Goal: Information Seeking & Learning: Learn about a topic

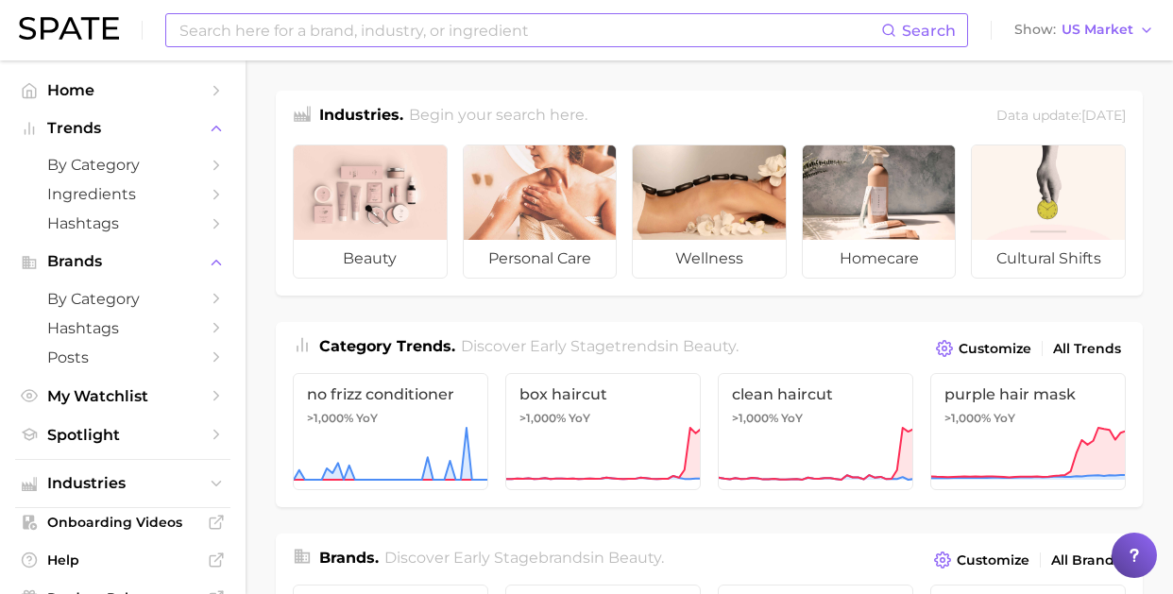
click at [608, 36] on input at bounding box center [530, 30] width 704 height 32
type input "led mask"
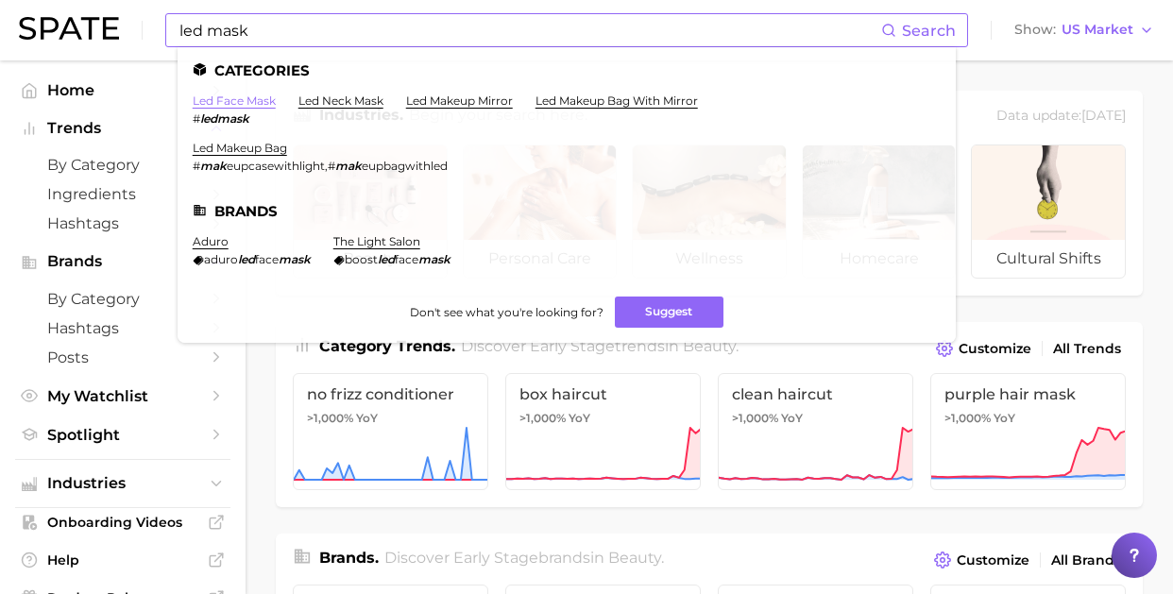
click at [227, 98] on link "led face mask" at bounding box center [234, 101] width 83 height 14
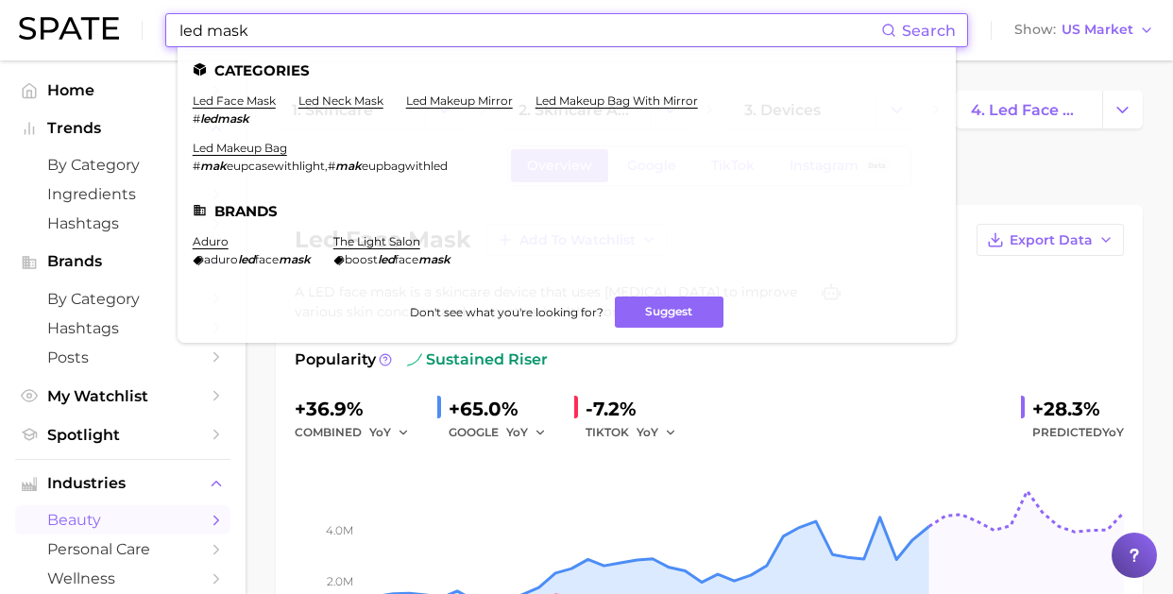
click at [315, 41] on input "led mask" at bounding box center [530, 30] width 704 height 32
drag, startPoint x: 348, startPoint y: 43, endPoint x: 96, endPoint y: 32, distance: 251.4
click at [96, 32] on div "led mask Search Categories led face mask # ledmask led neck mask led makeup mir…" at bounding box center [586, 30] width 1135 height 60
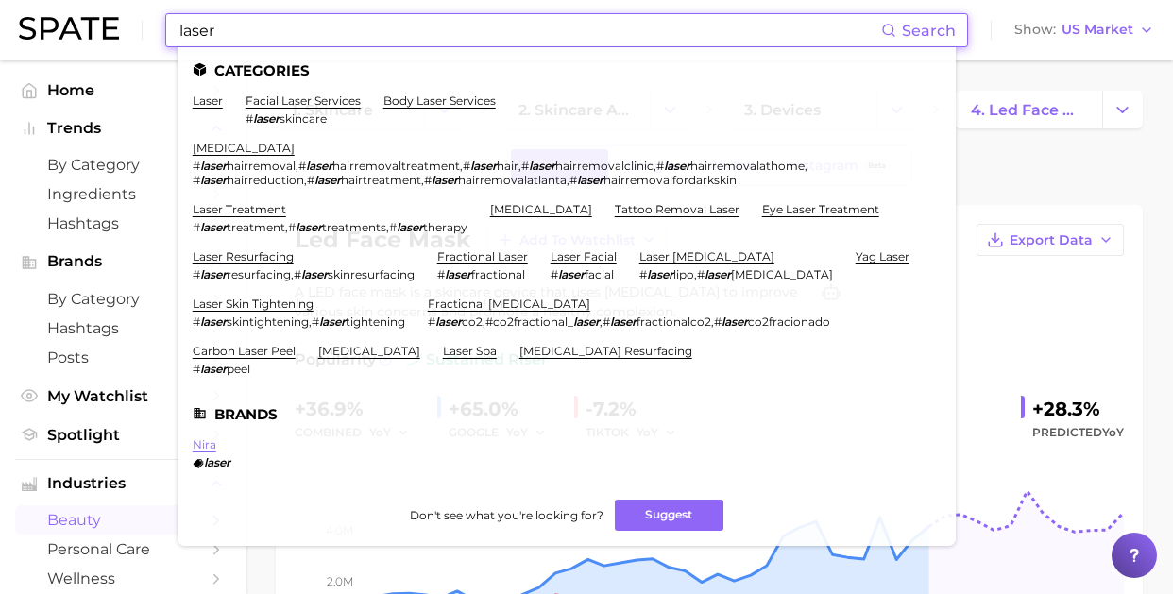
type input "laser"
click at [213, 447] on link "nira" at bounding box center [205, 444] width 24 height 14
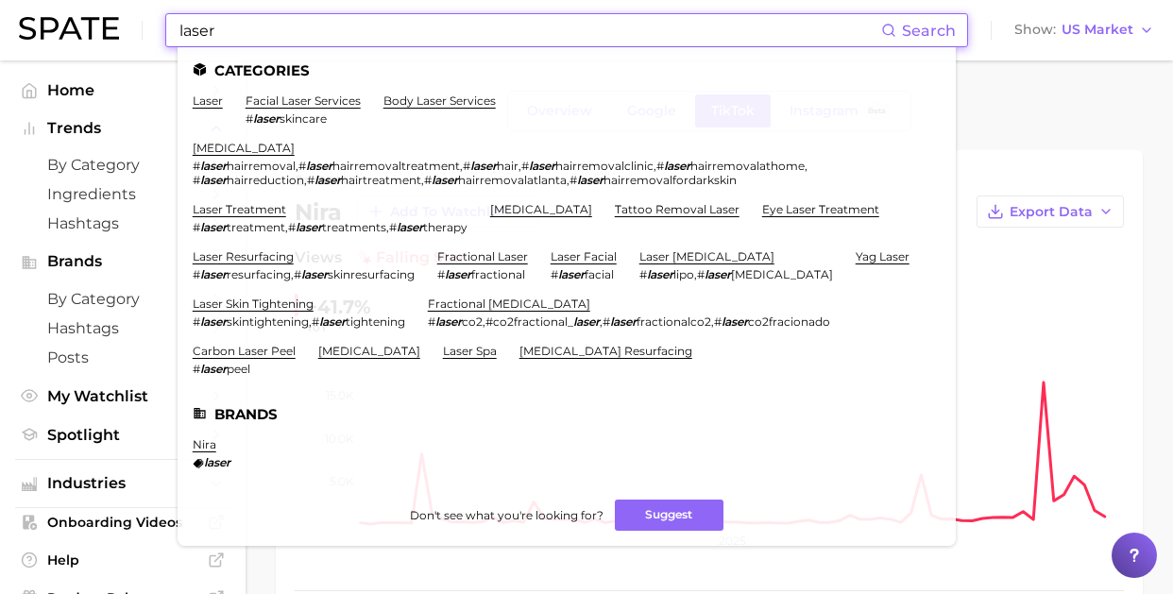
drag, startPoint x: 235, startPoint y: 37, endPoint x: 120, endPoint y: 38, distance: 115.2
click at [120, 38] on div "laser Search Categories laser facial laser services # laser skincare body laser…" at bounding box center [586, 30] width 1135 height 60
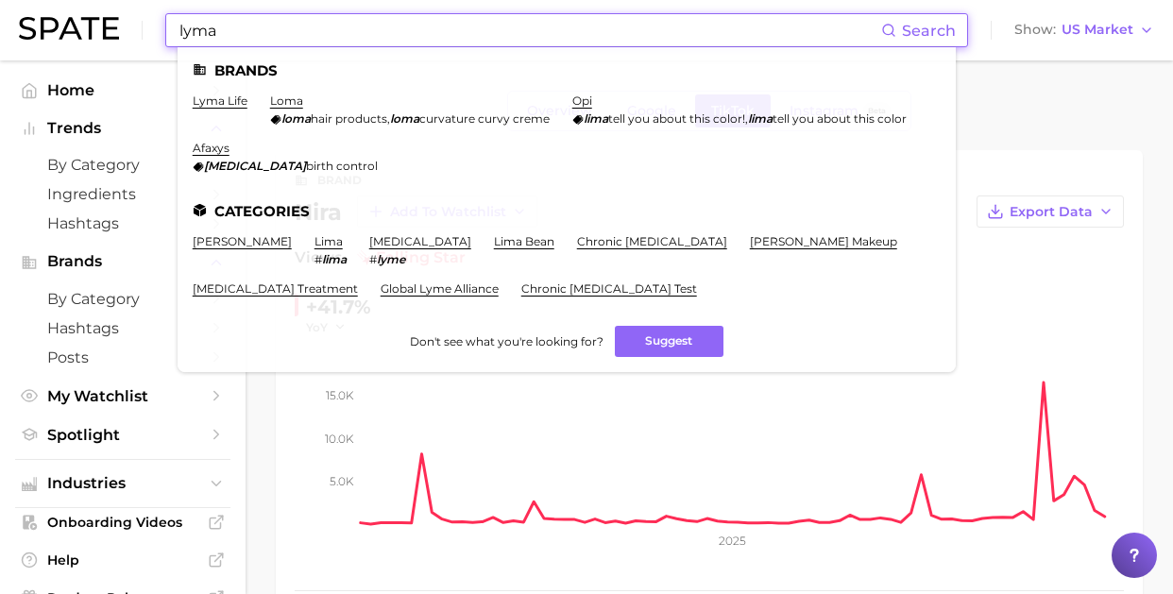
drag, startPoint x: 214, startPoint y: 33, endPoint x: 138, endPoint y: 24, distance: 77.1
click at [138, 24] on div "lyma Search Brands lyma life loma loma hair products , loma curvature curvy cre…" at bounding box center [586, 30] width 1135 height 60
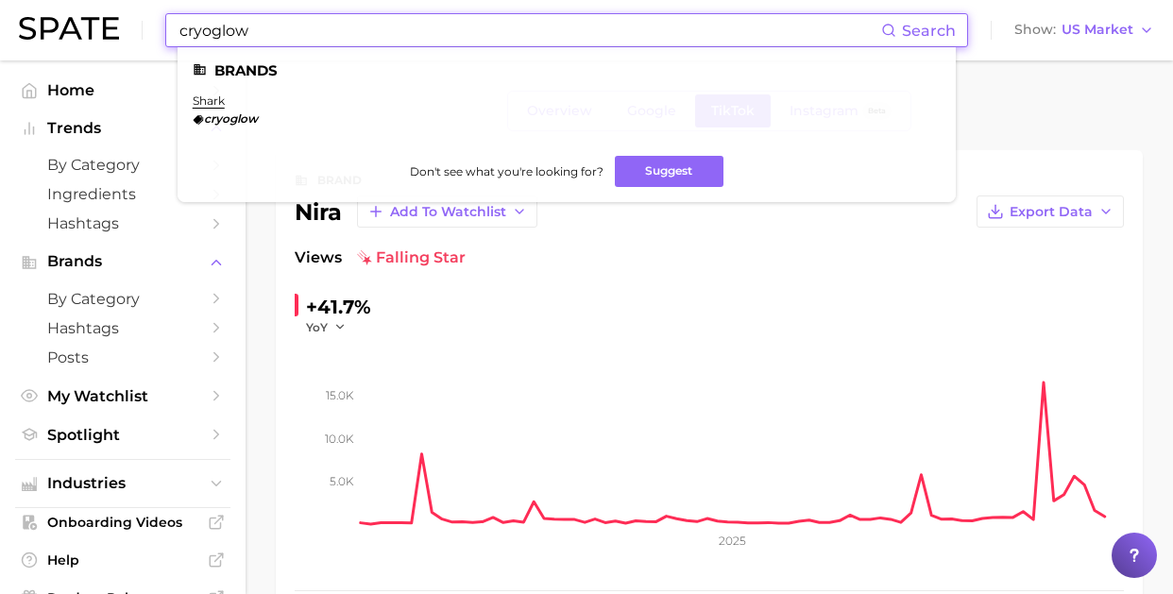
type input "cryoglow"
click at [237, 116] on em "cryoglow" at bounding box center [231, 118] width 54 height 14
click at [196, 97] on link "shark" at bounding box center [209, 101] width 32 height 14
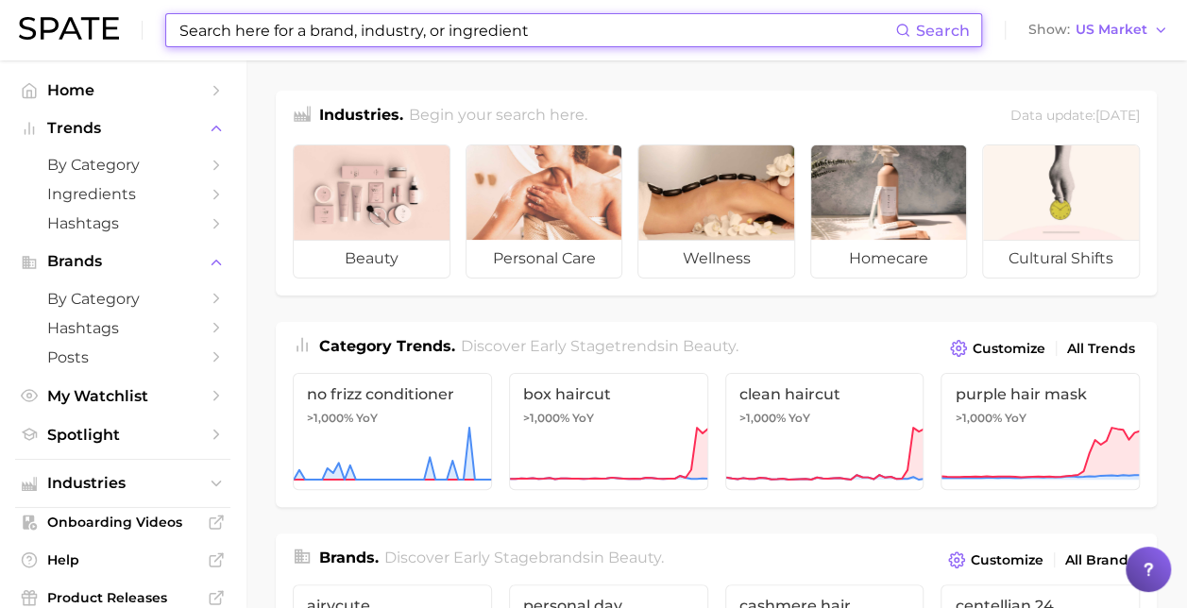
click at [430, 30] on input at bounding box center [537, 30] width 718 height 32
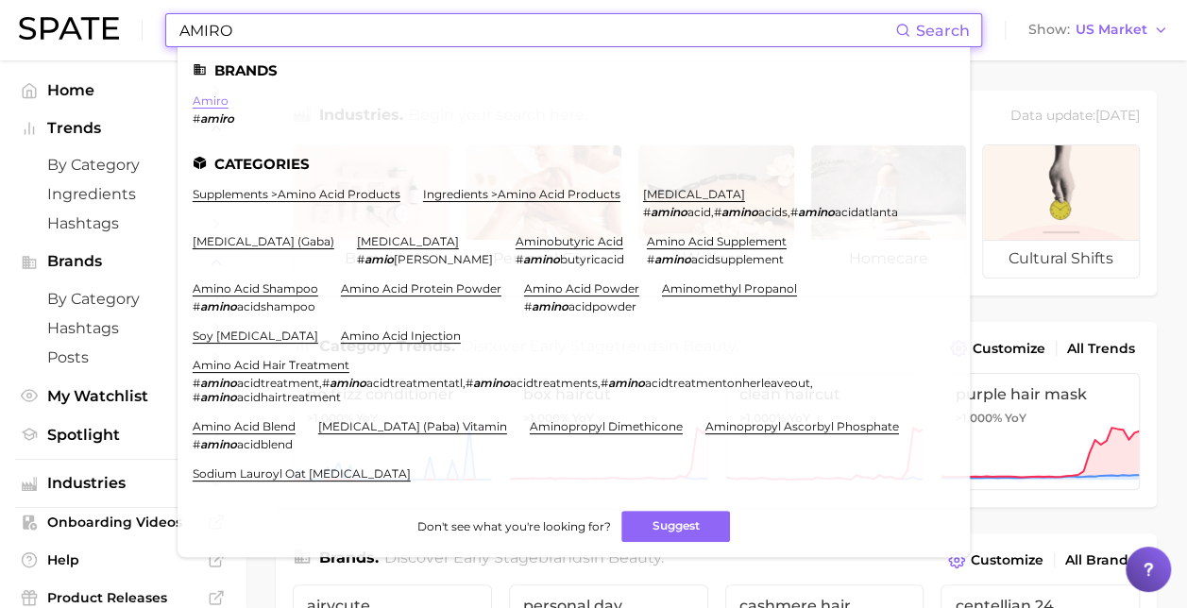
type input "AMIRO"
click at [208, 107] on link "amiro" at bounding box center [211, 101] width 36 height 14
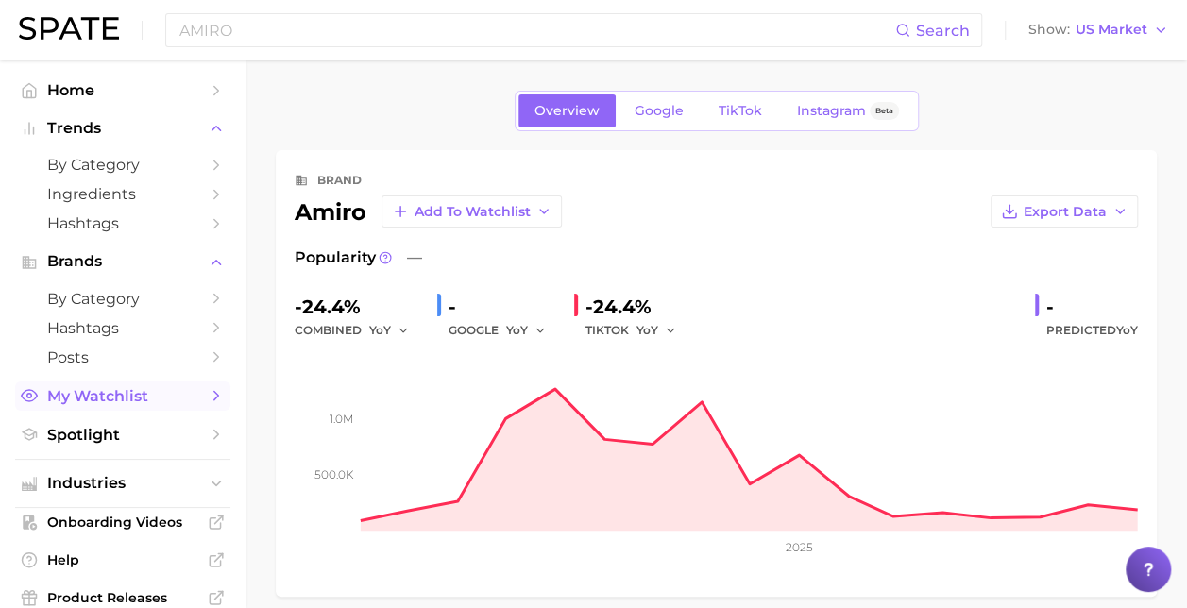
click at [124, 400] on span "My Watchlist" at bounding box center [122, 396] width 151 height 18
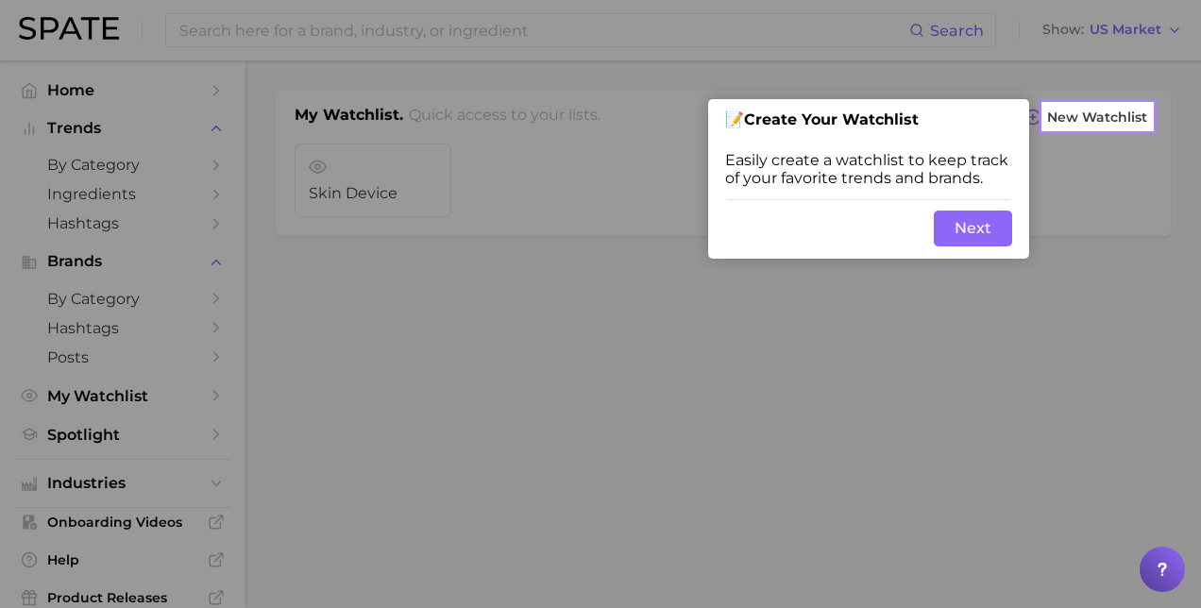
click at [970, 230] on button "Next" at bounding box center [973, 229] width 78 height 36
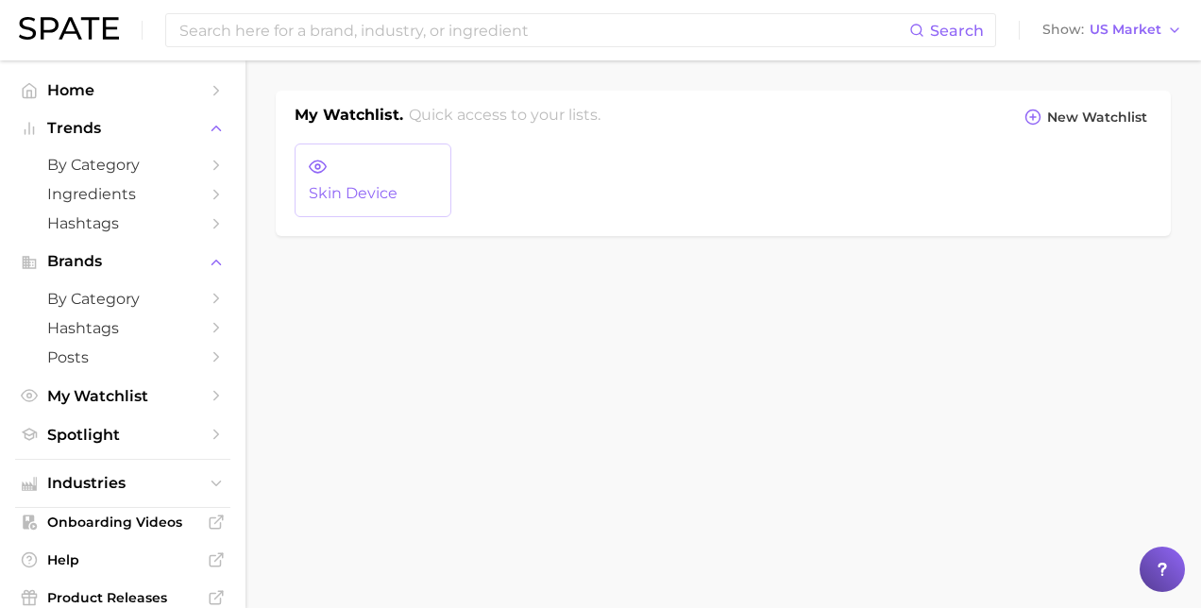
click at [321, 193] on span "Skin Device" at bounding box center [373, 193] width 128 height 17
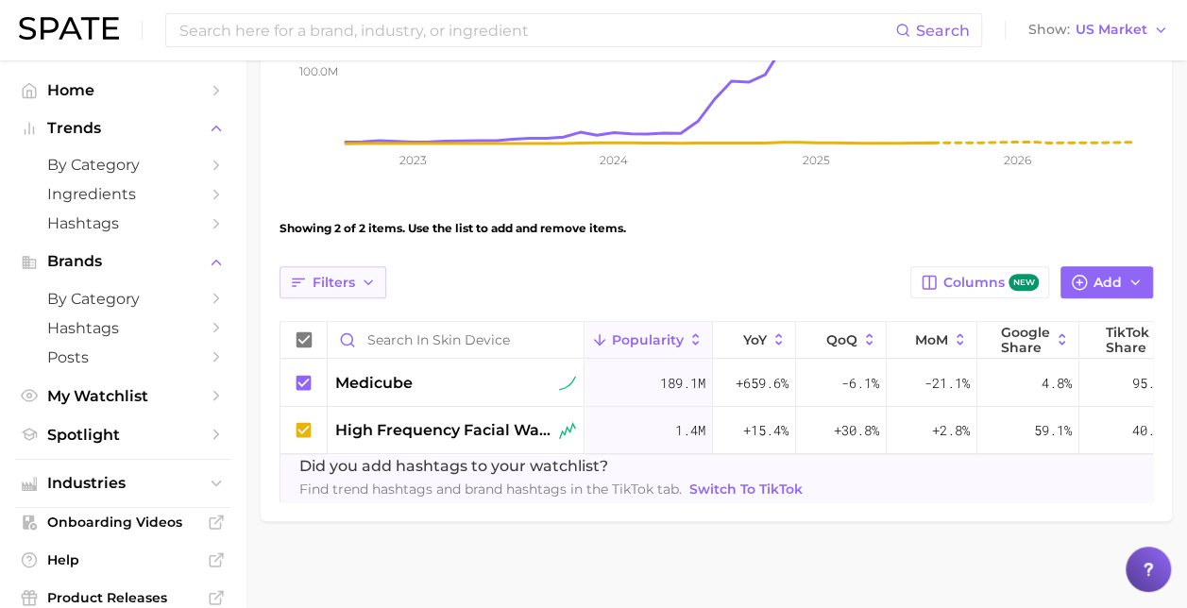
click at [367, 281] on polyline "button" at bounding box center [369, 283] width 8 height 4
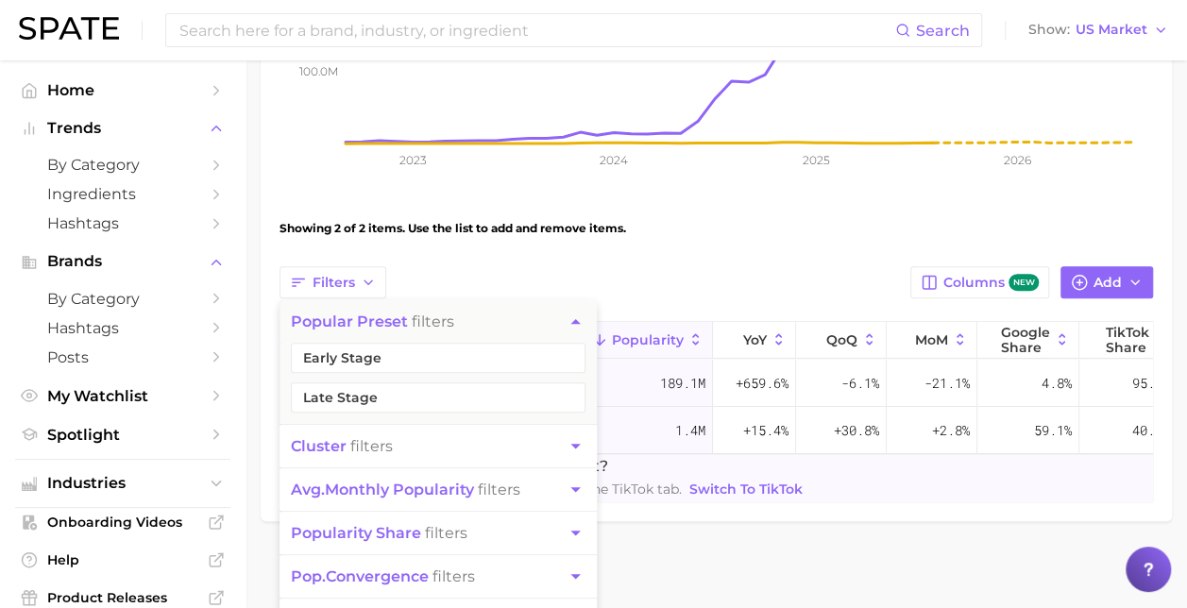
click at [811, 244] on div "Showing 2 of 2 items. Use the list to add and remove items." at bounding box center [717, 228] width 874 height 53
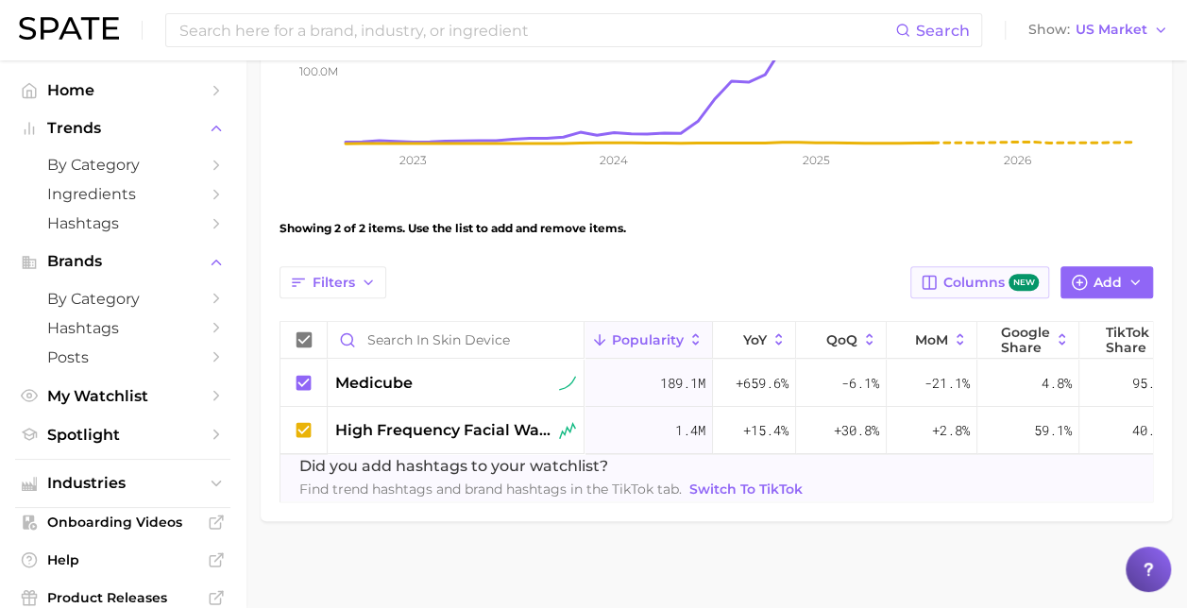
click at [1021, 282] on span "new" at bounding box center [1024, 283] width 30 height 18
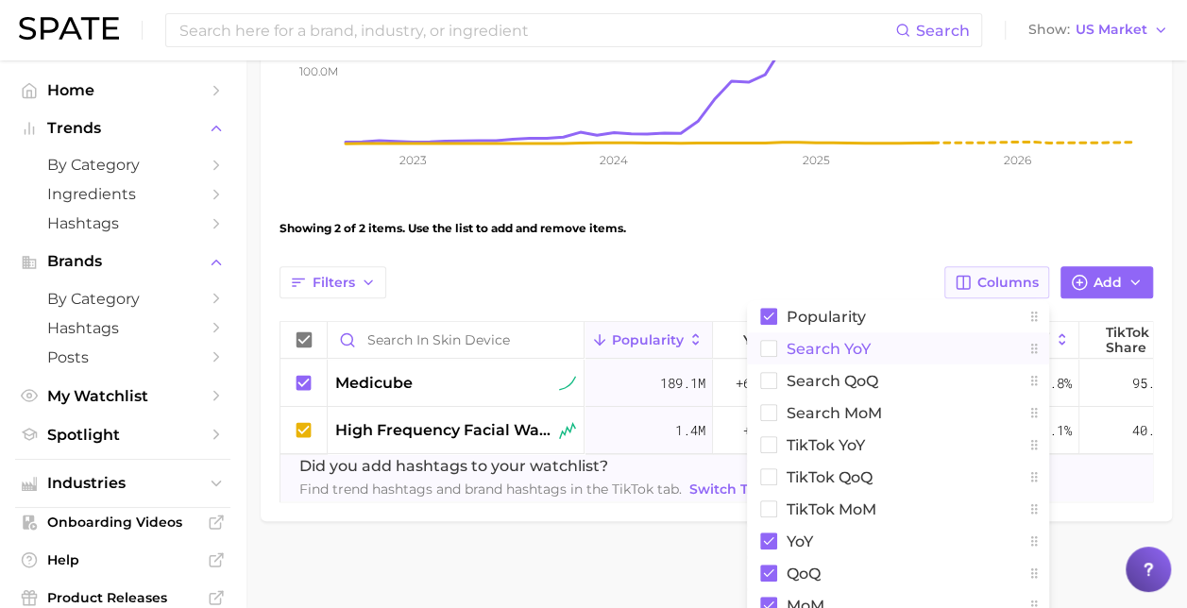
click at [773, 349] on rect at bounding box center [769, 349] width 16 height 16
click at [809, 247] on div "Showing 2 of 2 items. Use the list to add and remove items." at bounding box center [717, 228] width 874 height 53
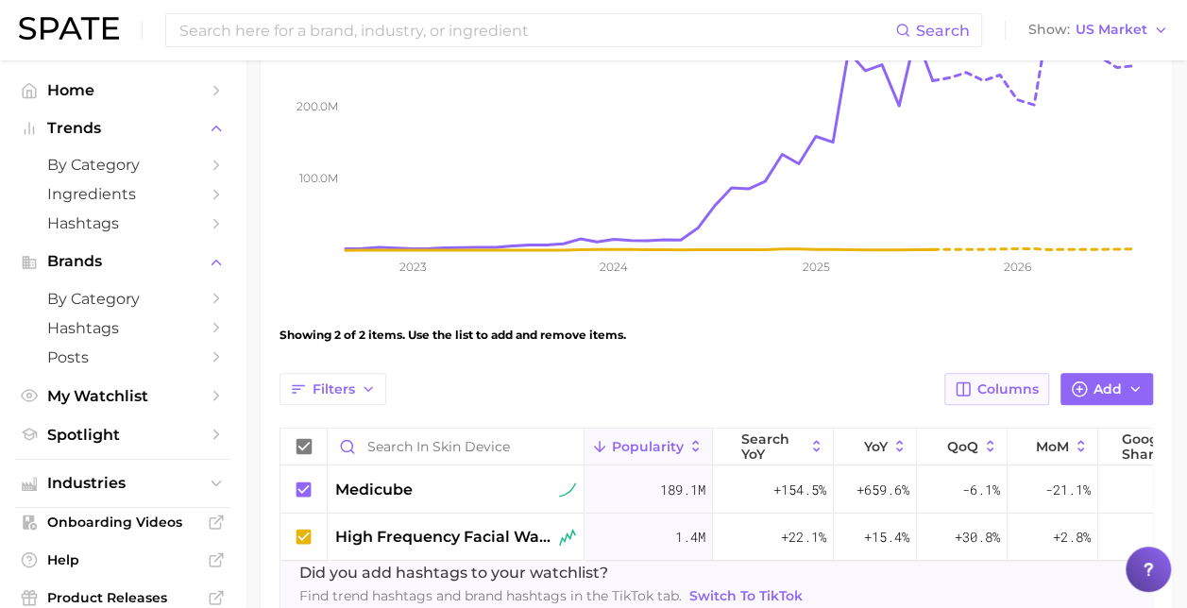
scroll to position [378, 0]
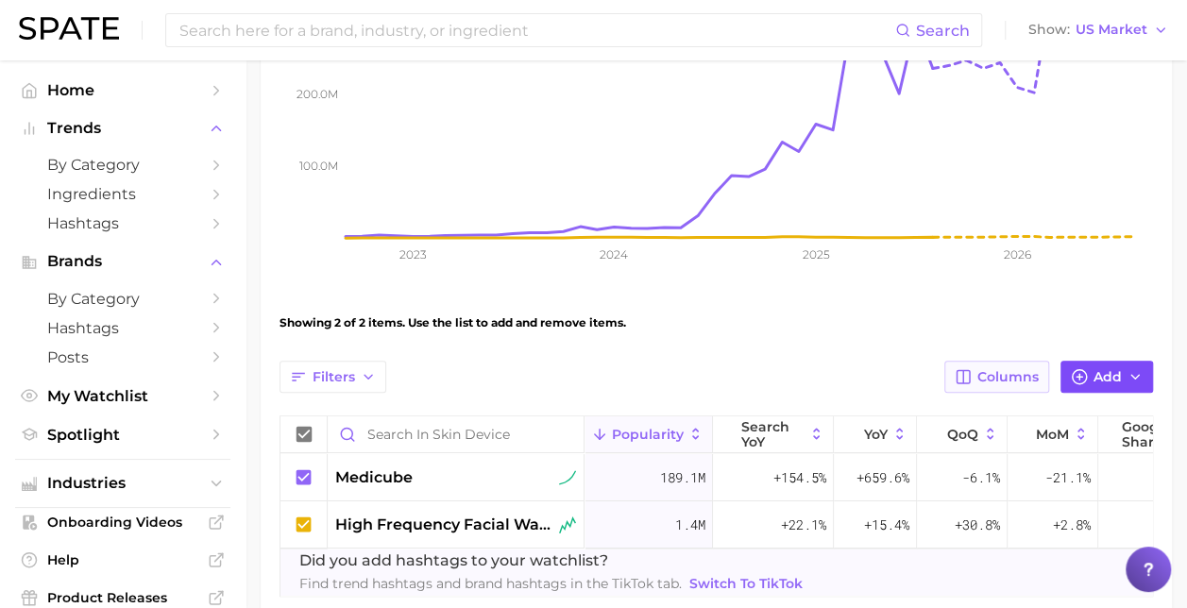
click at [1122, 372] on button "Add" at bounding box center [1107, 377] width 93 height 32
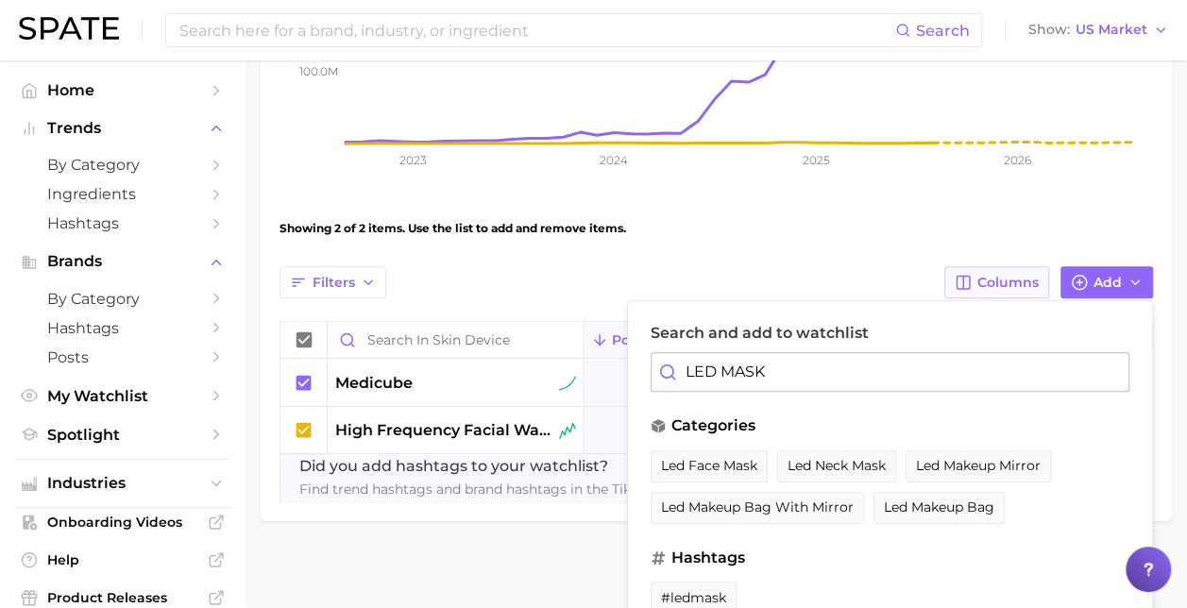
scroll to position [499, 0]
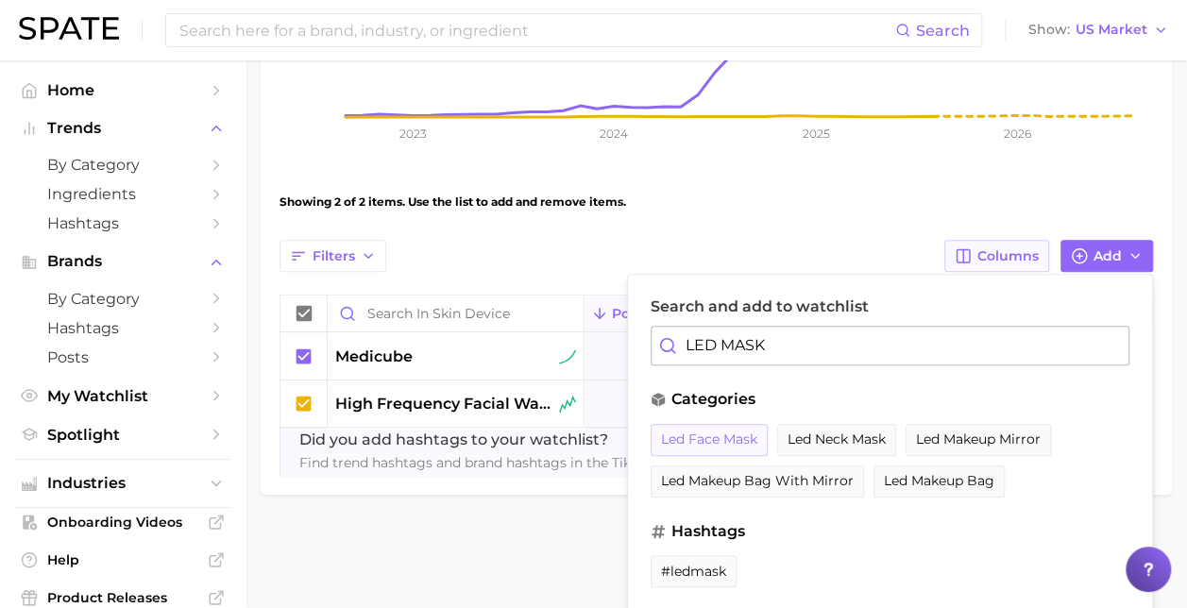
type input "LED MASK"
click at [714, 436] on span "led face mask" at bounding box center [709, 440] width 96 height 16
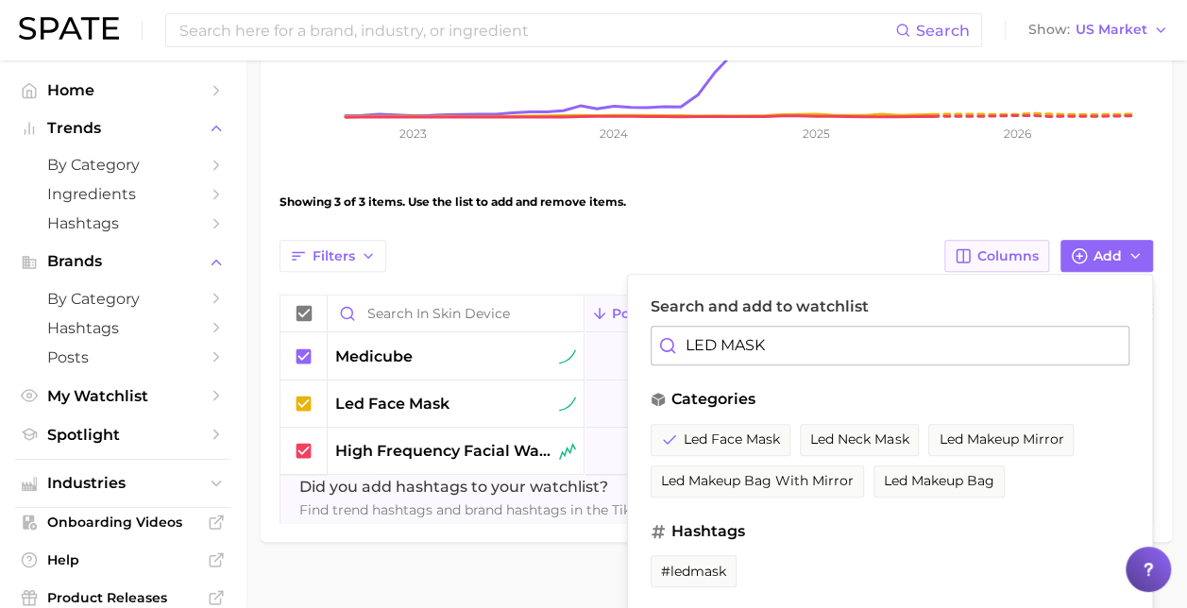
click at [748, 193] on div "Showing 3 of 3 items. Use the list to add and remove items." at bounding box center [717, 202] width 874 height 53
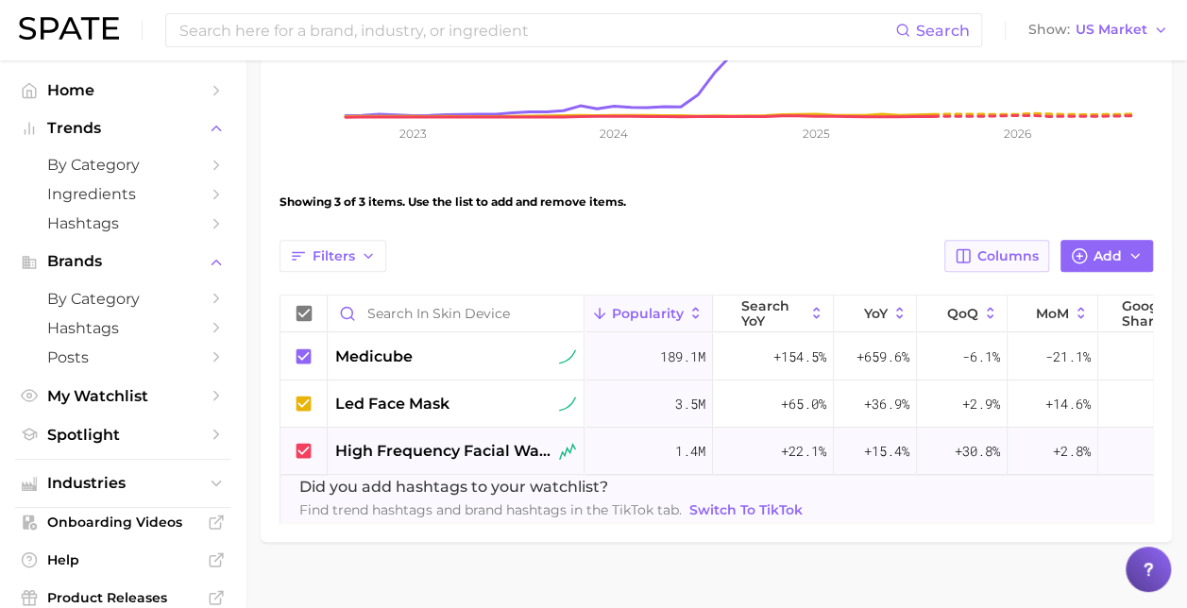
scroll to position [539, 0]
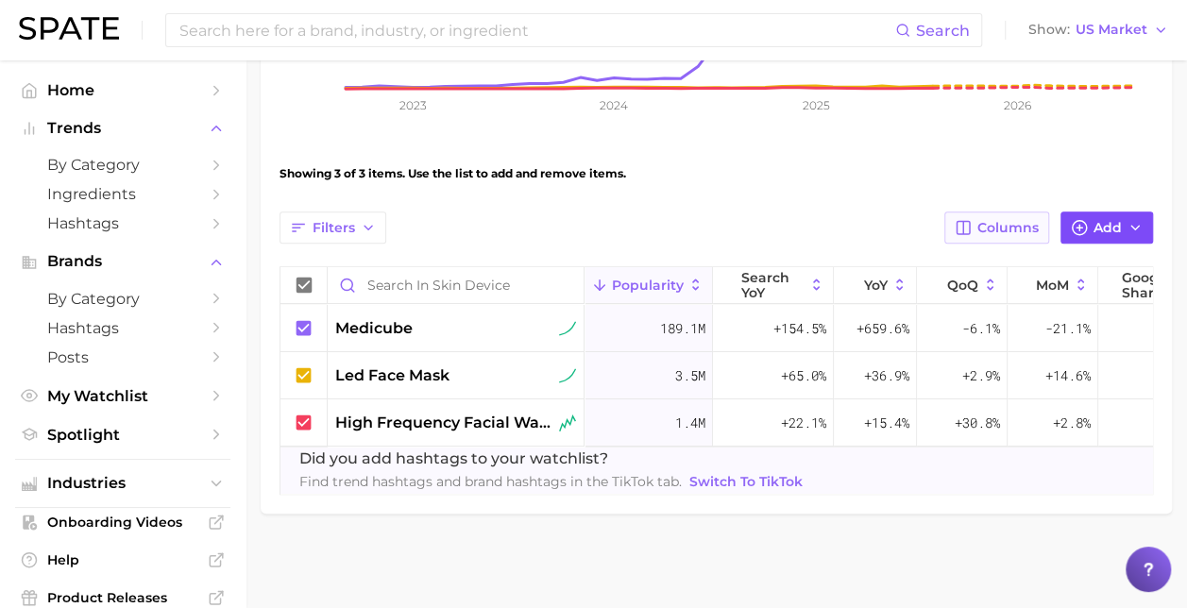
click at [1081, 228] on line "button" at bounding box center [1080, 228] width 6 height 0
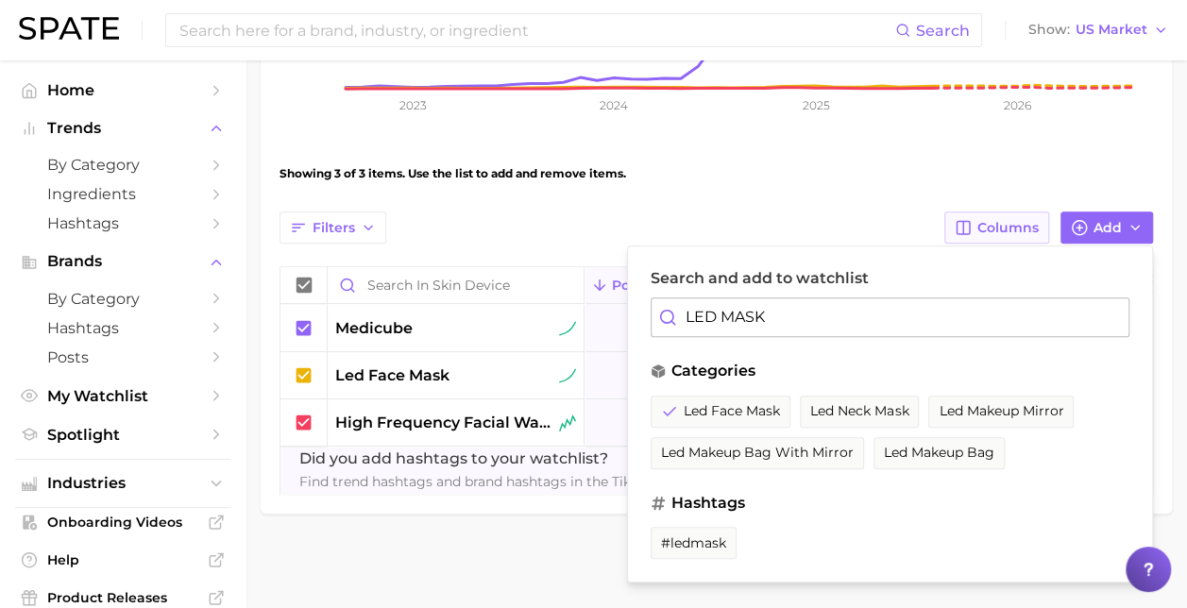
drag, startPoint x: 780, startPoint y: 306, endPoint x: 631, endPoint y: 302, distance: 149.3
click at [631, 302] on div "Search and add to watchlist LED MASK categories led face mask led neck mask led…" at bounding box center [890, 414] width 526 height 337
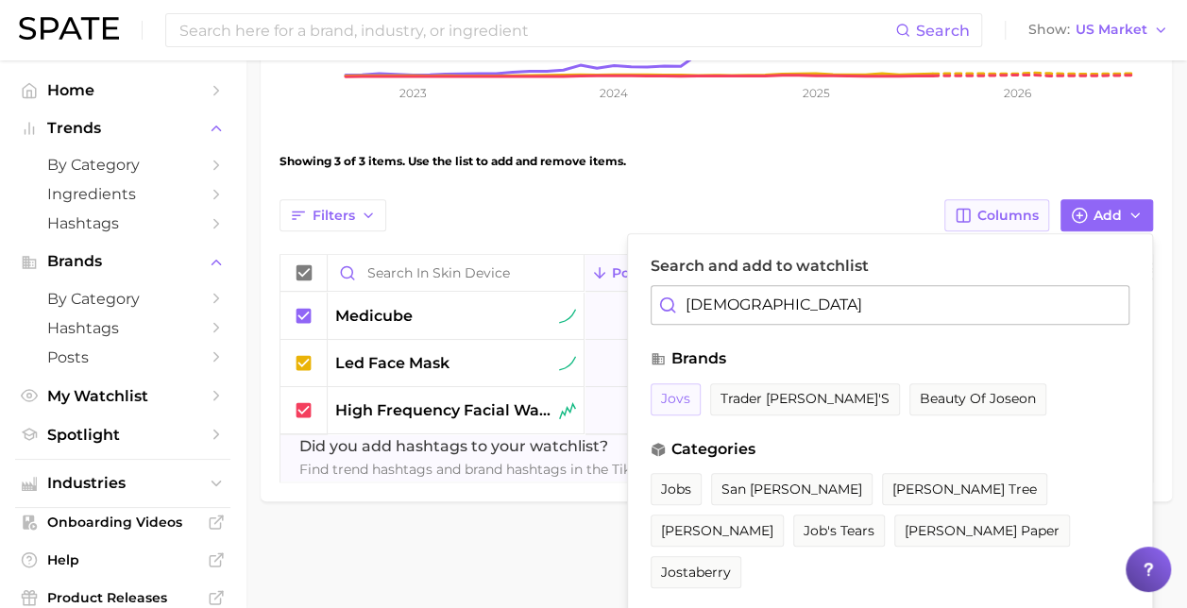
type input "[DEMOGRAPHIC_DATA]"
click at [674, 399] on span "jovs" at bounding box center [675, 399] width 29 height 16
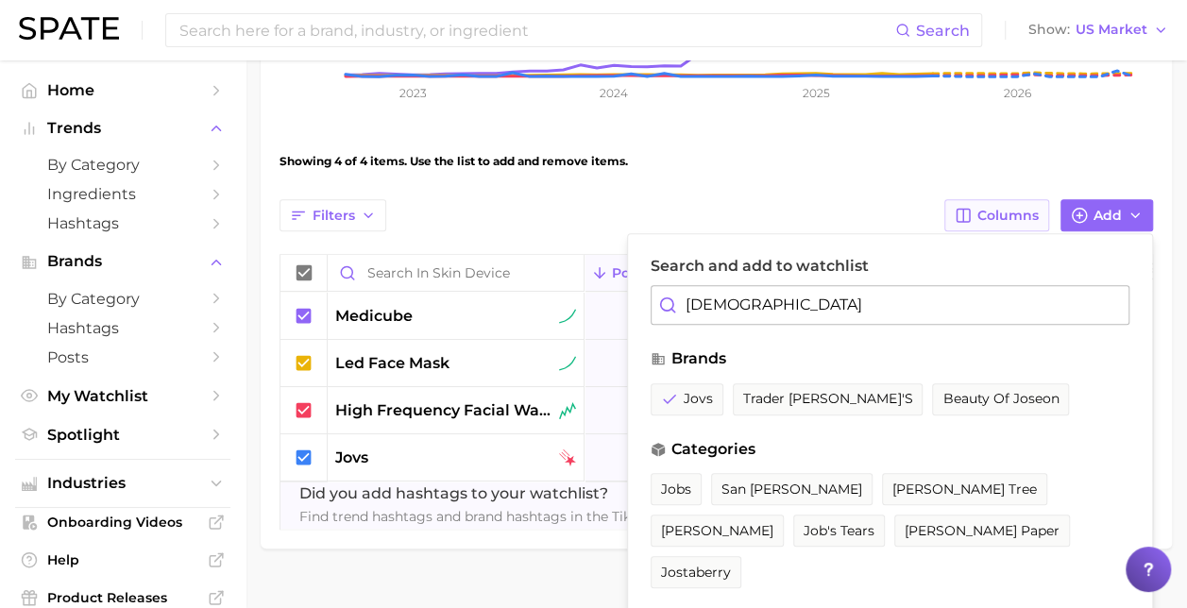
click at [640, 213] on div "Filters Columns Add Search and add to watchlist JOVS brands jovs trader [PERSON…" at bounding box center [717, 215] width 874 height 32
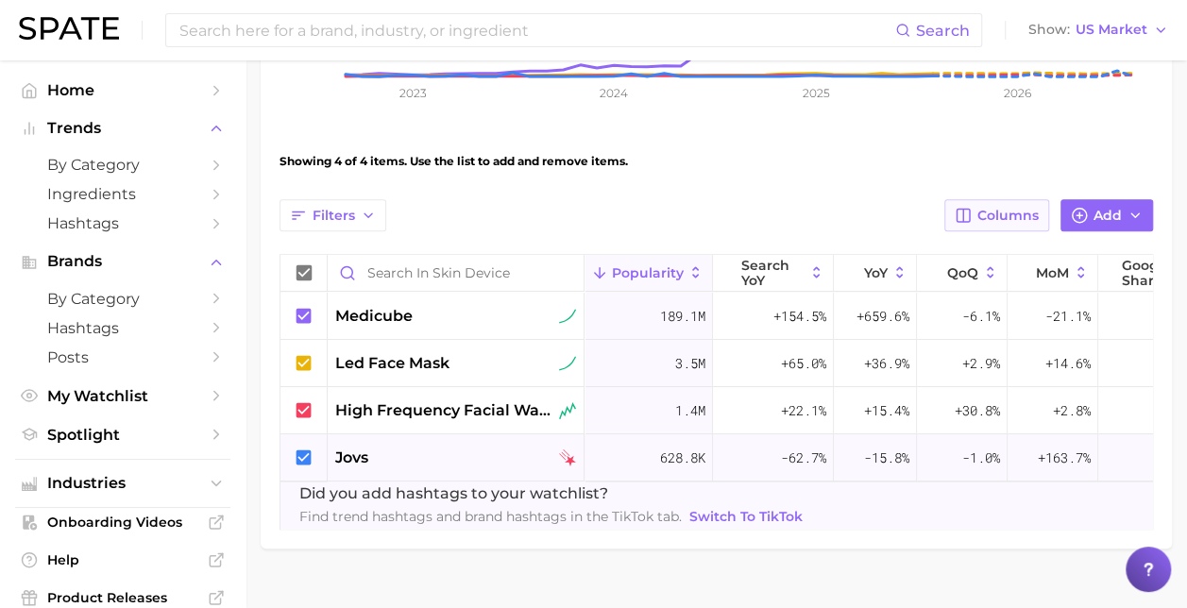
click at [298, 453] on icon at bounding box center [304, 457] width 15 height 15
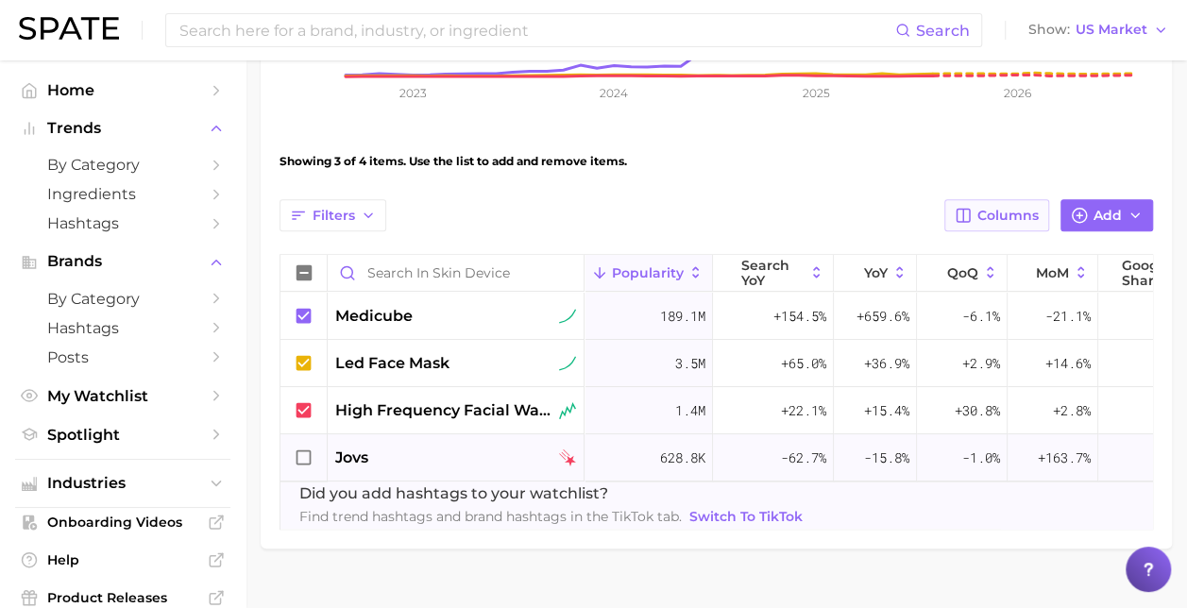
click at [298, 453] on icon at bounding box center [304, 458] width 21 height 21
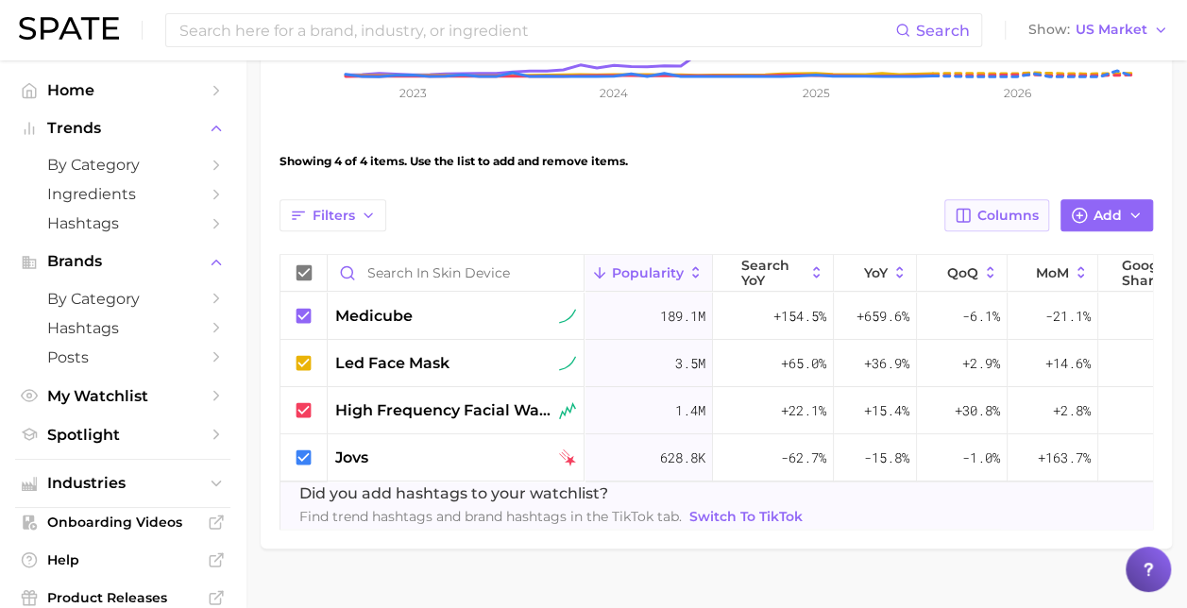
drag, startPoint x: 393, startPoint y: 455, endPoint x: 408, endPoint y: 483, distance: 31.3
click at [408, 483] on span "Did you add hashtags to your watchlist?" at bounding box center [552, 494] width 507 height 23
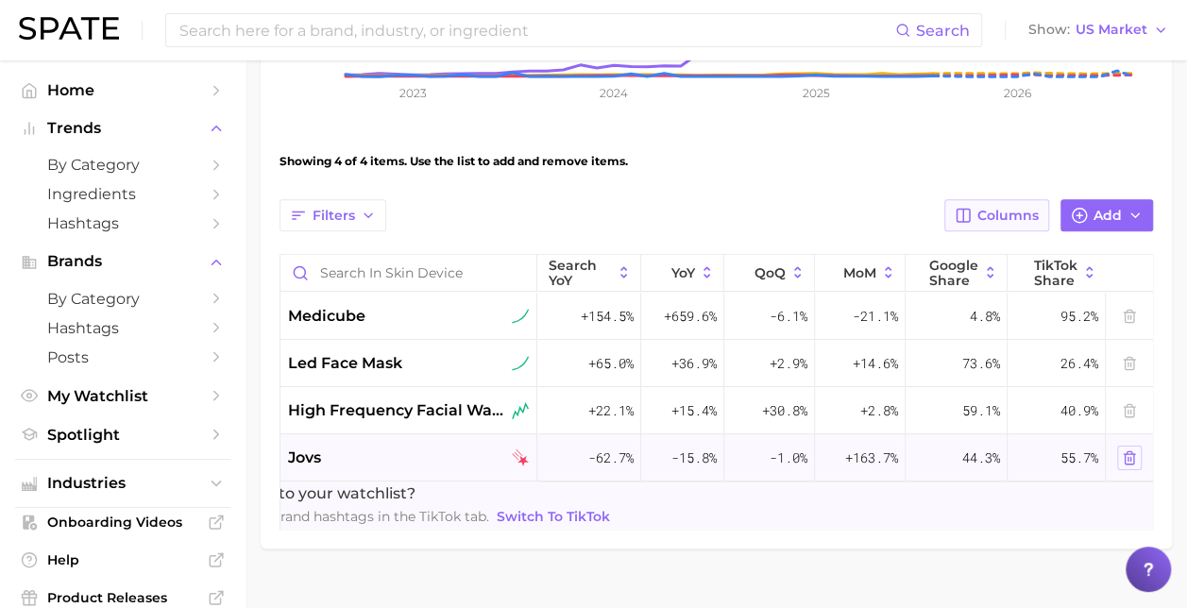
click at [1122, 459] on icon at bounding box center [1129, 458] width 15 height 15
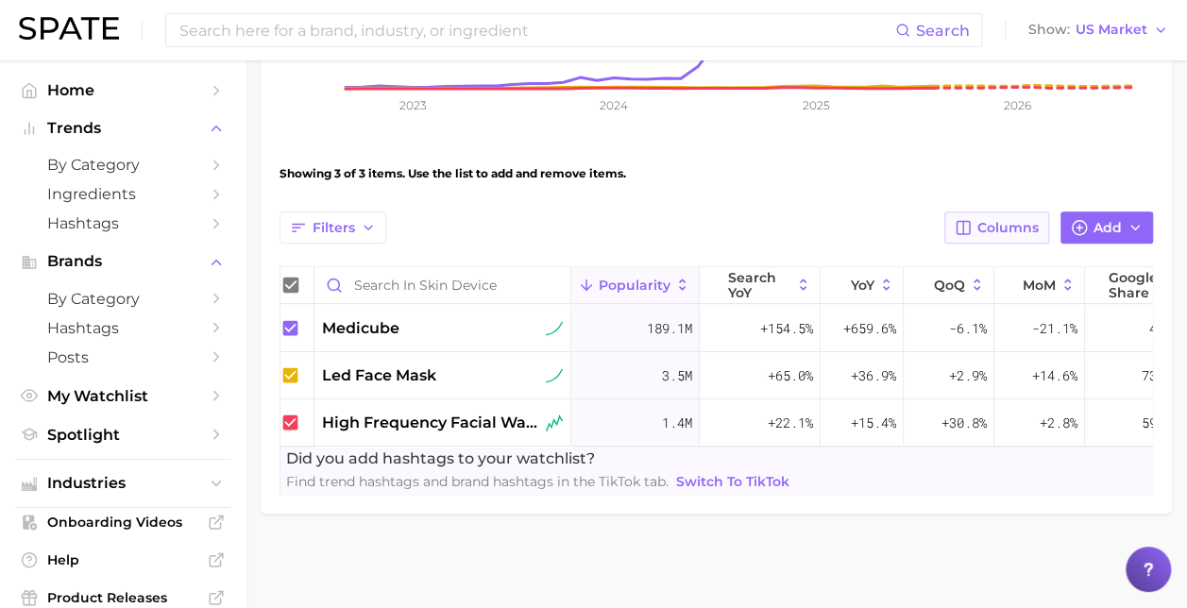
scroll to position [0, 0]
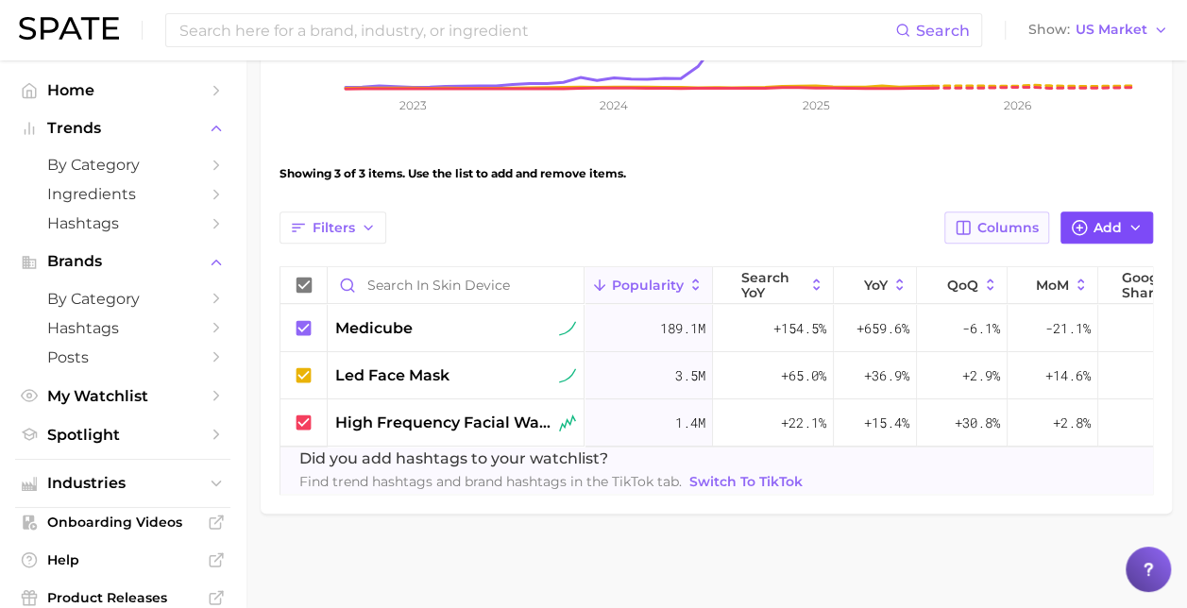
click at [1090, 212] on button "Add" at bounding box center [1107, 228] width 93 height 32
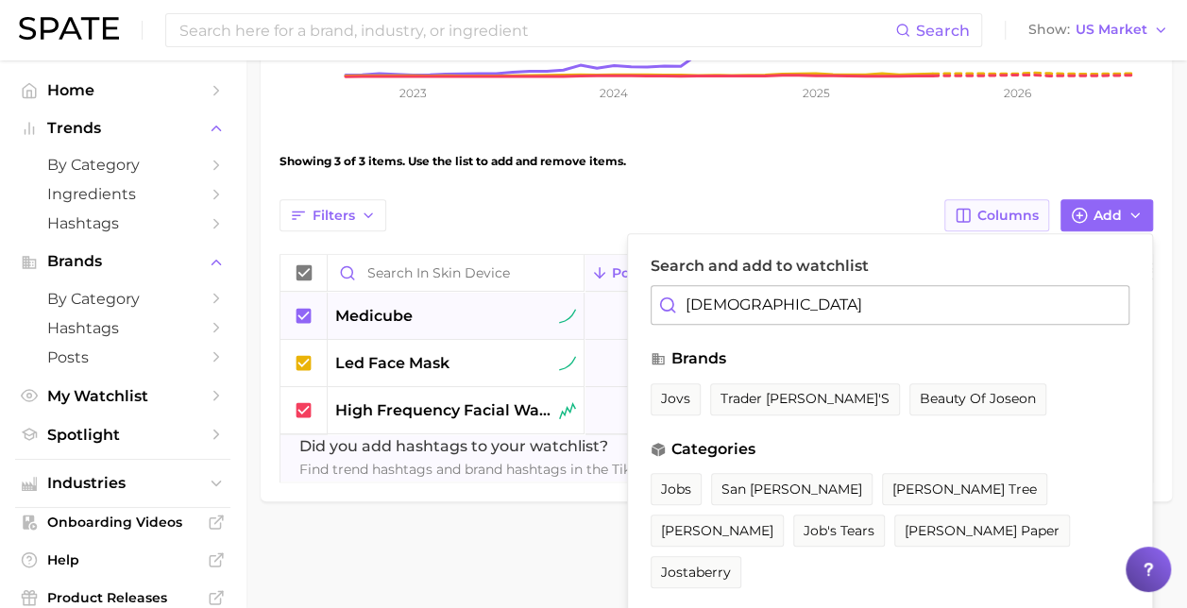
drag, startPoint x: 740, startPoint y: 308, endPoint x: 584, endPoint y: 314, distance: 156.9
click at [584, 314] on div "Filters Columns Add Search and add to watchlist JOVS brands jovs trader [PERSON…" at bounding box center [717, 340] width 874 height 283
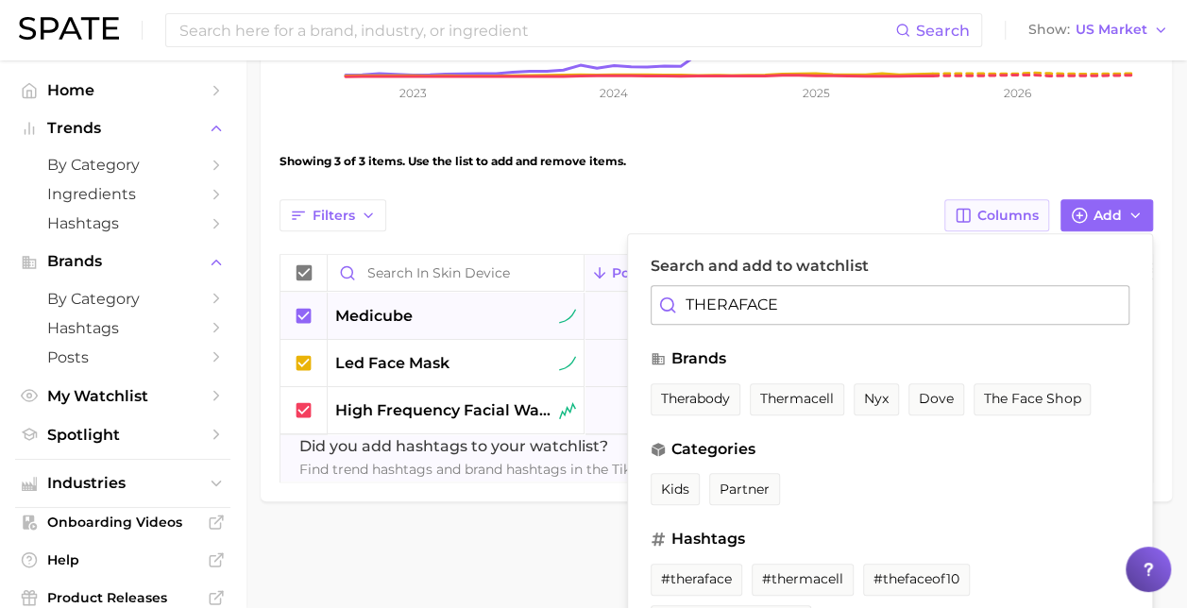
type input "THERAFACE"
click at [698, 583] on span "#theraface" at bounding box center [696, 579] width 71 height 16
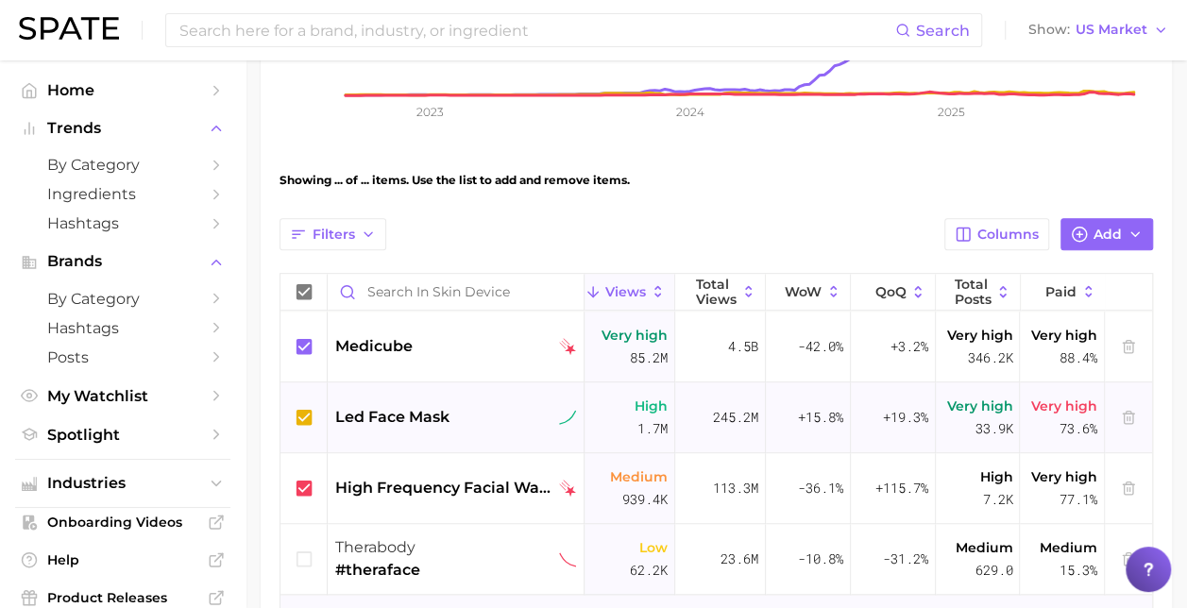
scroll to position [567, 0]
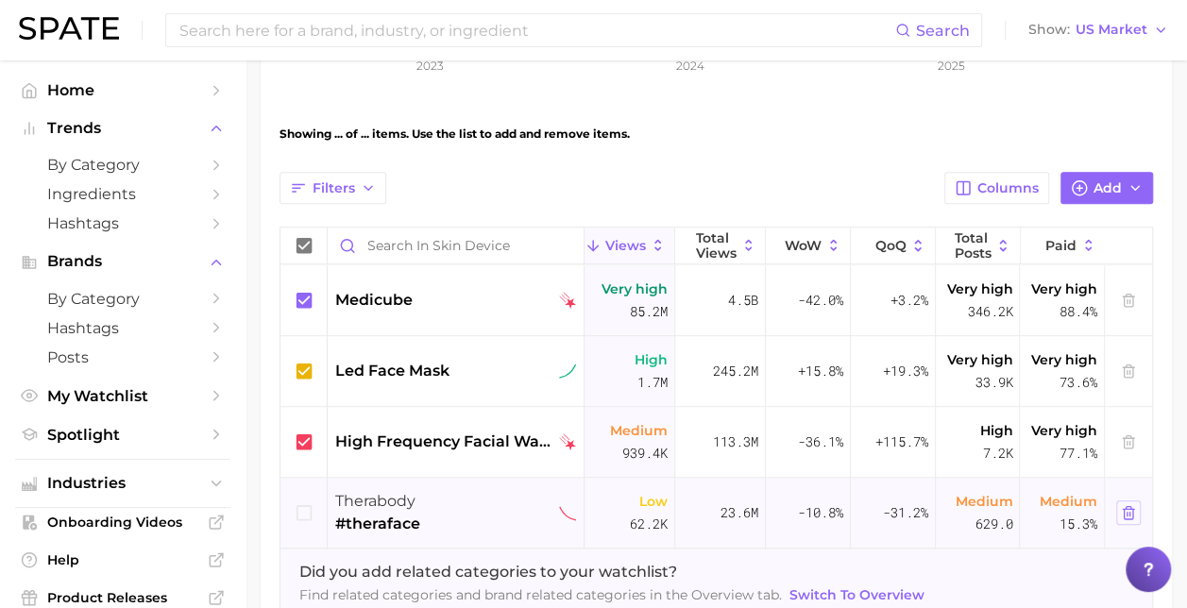
click at [1124, 510] on icon at bounding box center [1128, 512] width 9 height 12
click at [1097, 191] on span "Add" at bounding box center [1108, 188] width 28 height 16
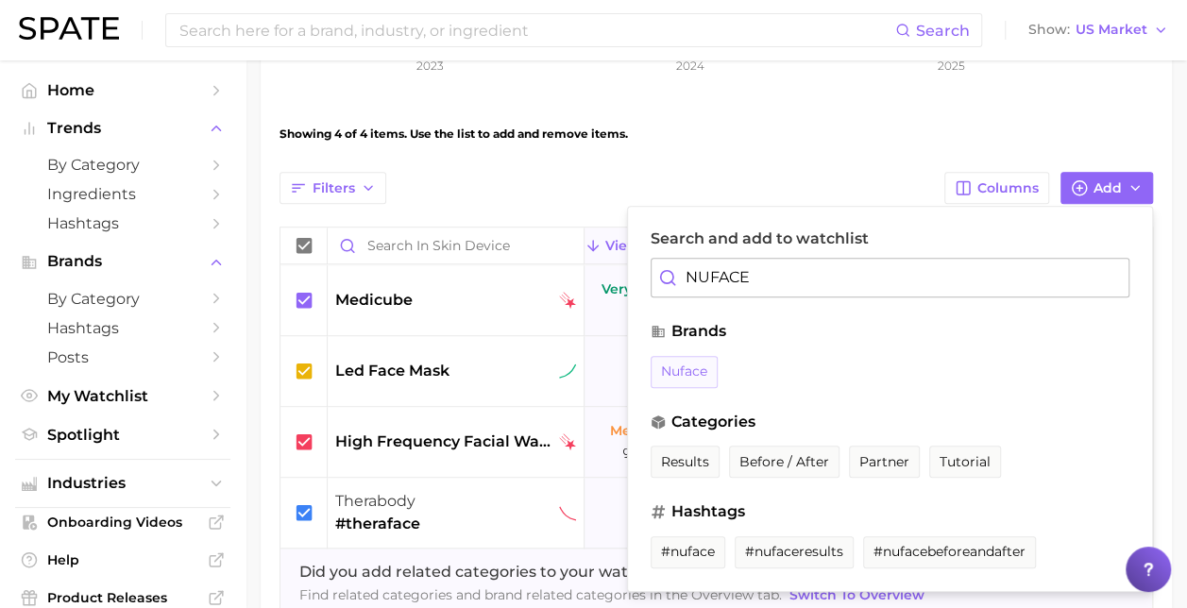
type input "NUFACE"
click at [703, 374] on span "nuface" at bounding box center [684, 372] width 46 height 16
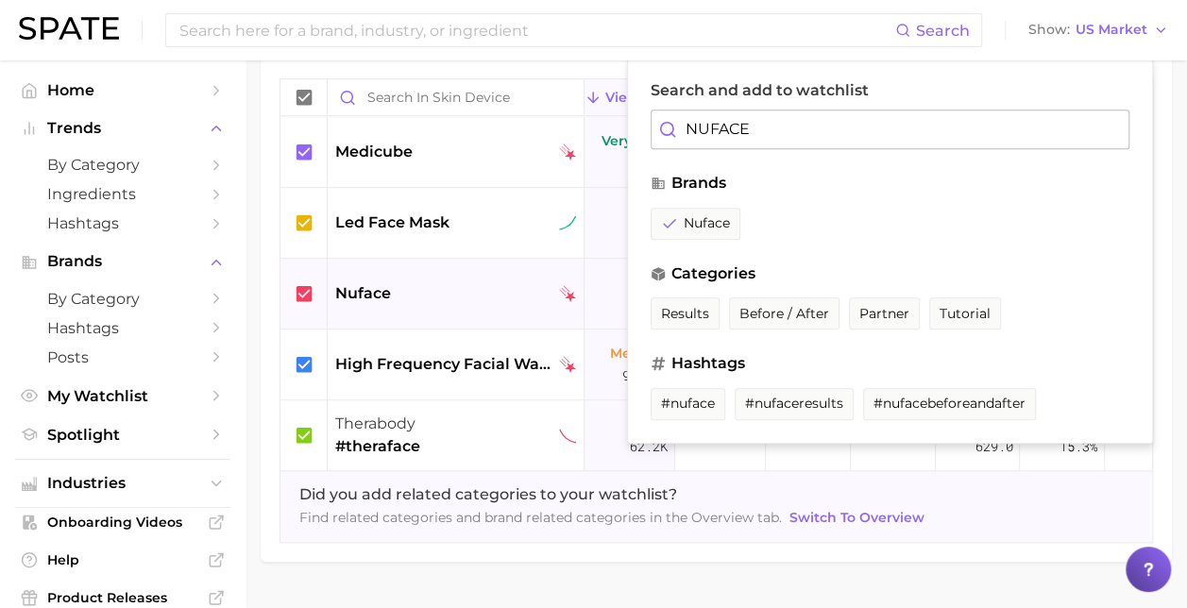
scroll to position [756, 0]
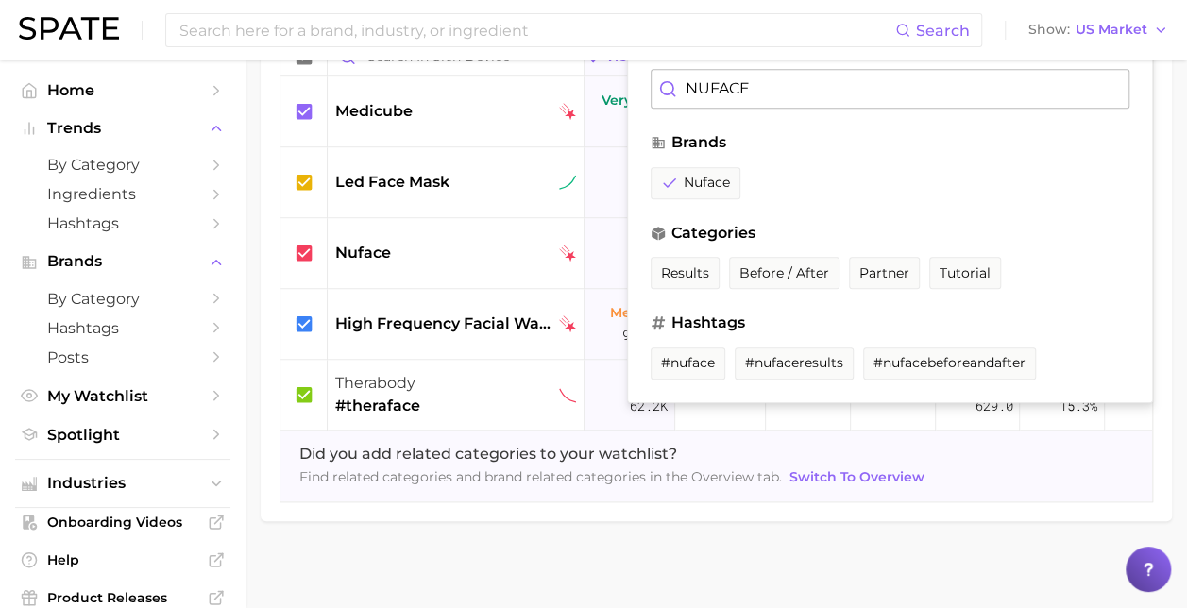
click at [1055, 469] on div "Did you add related categories to your watchlist? Find related categories and b…" at bounding box center [717, 466] width 872 height 46
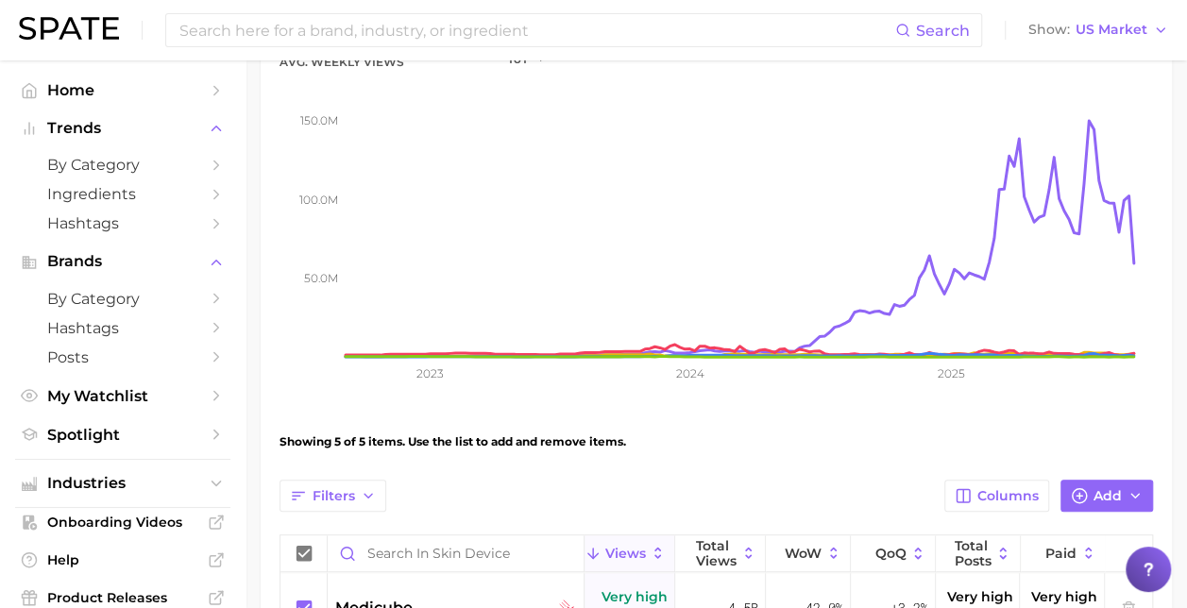
scroll to position [289, 0]
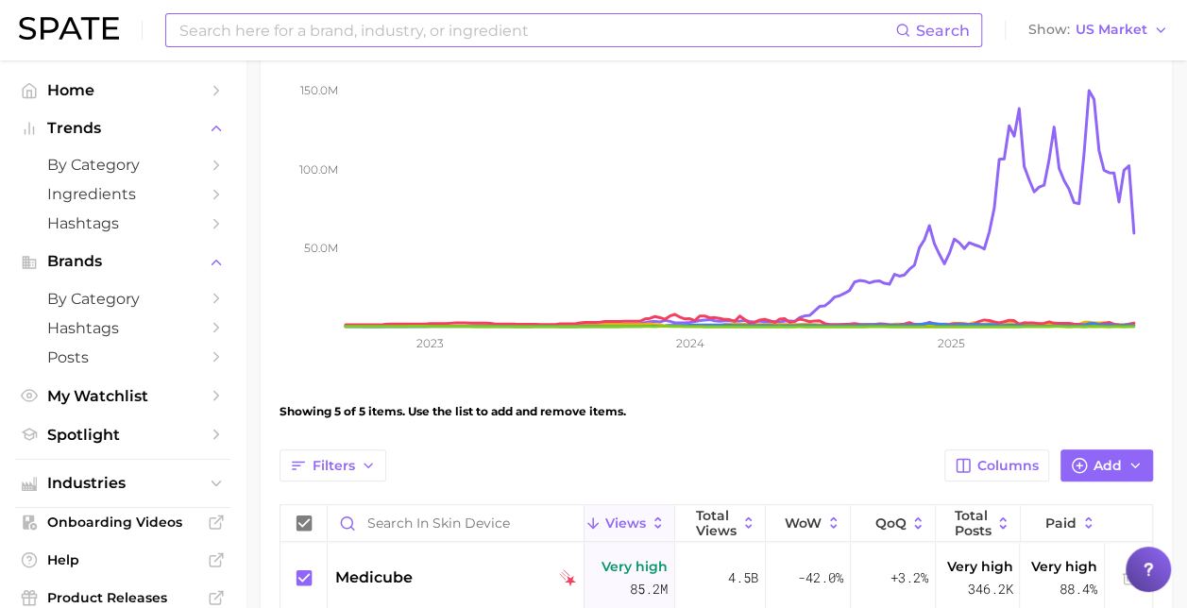
click at [333, 32] on input at bounding box center [537, 30] width 718 height 32
type input "S"
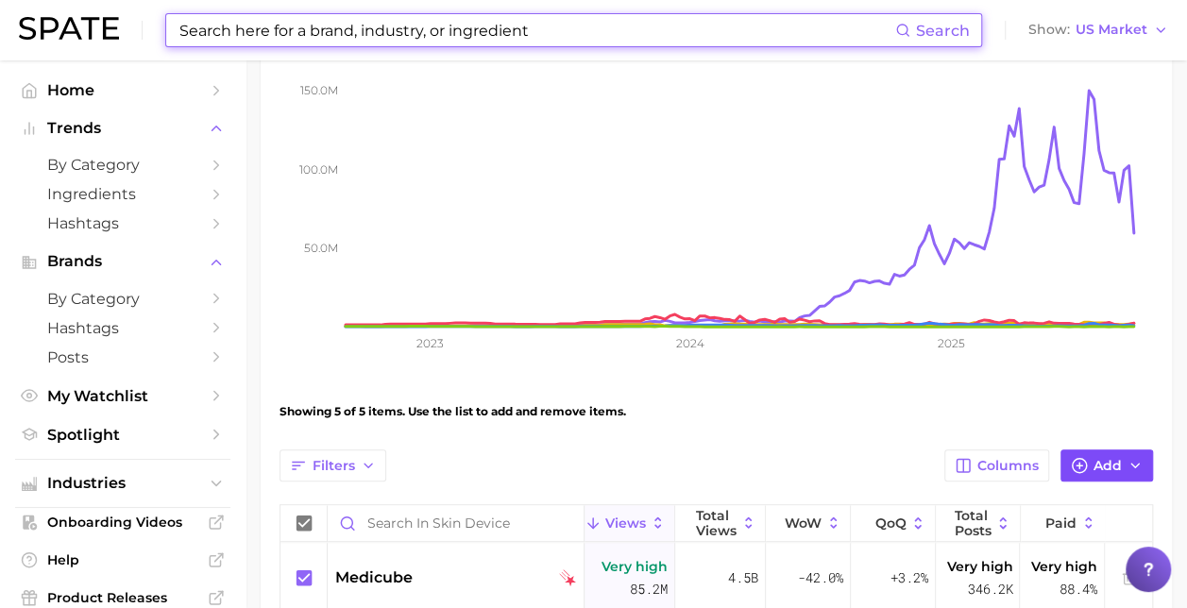
click at [1134, 462] on icon "button" at bounding box center [1135, 465] width 15 height 15
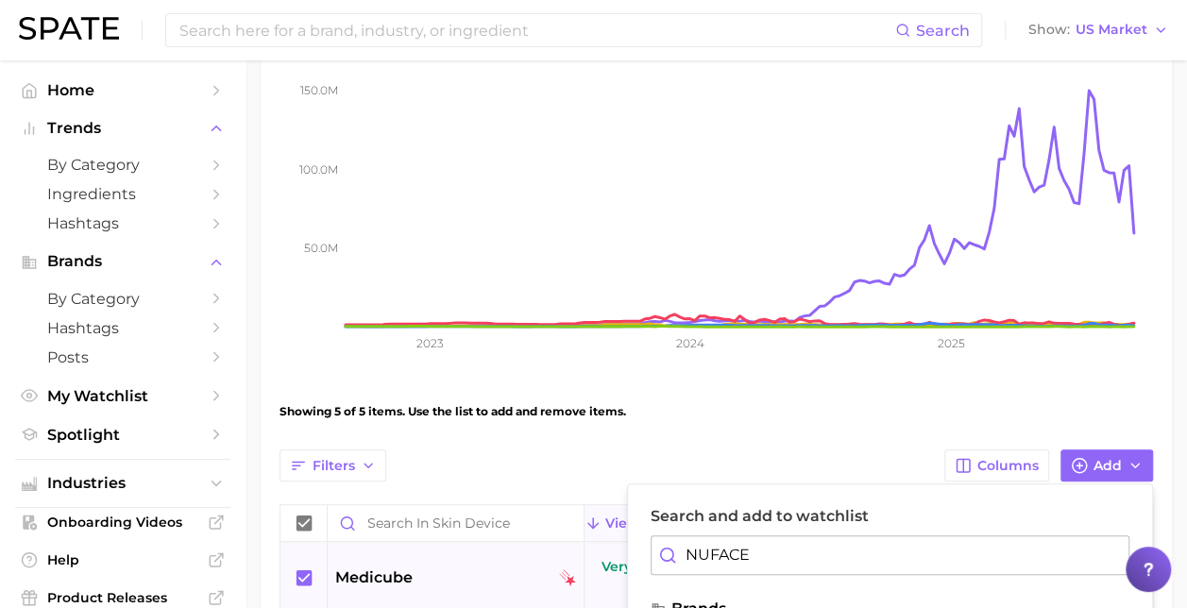
drag, startPoint x: 765, startPoint y: 565, endPoint x: 599, endPoint y: 566, distance: 166.2
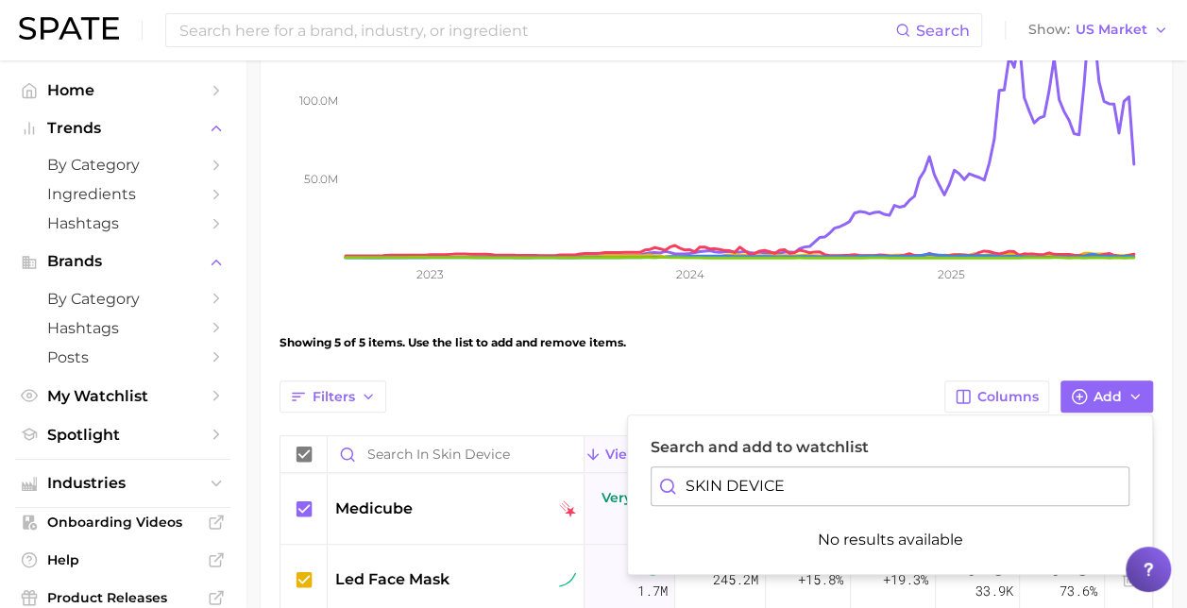
scroll to position [478, 0]
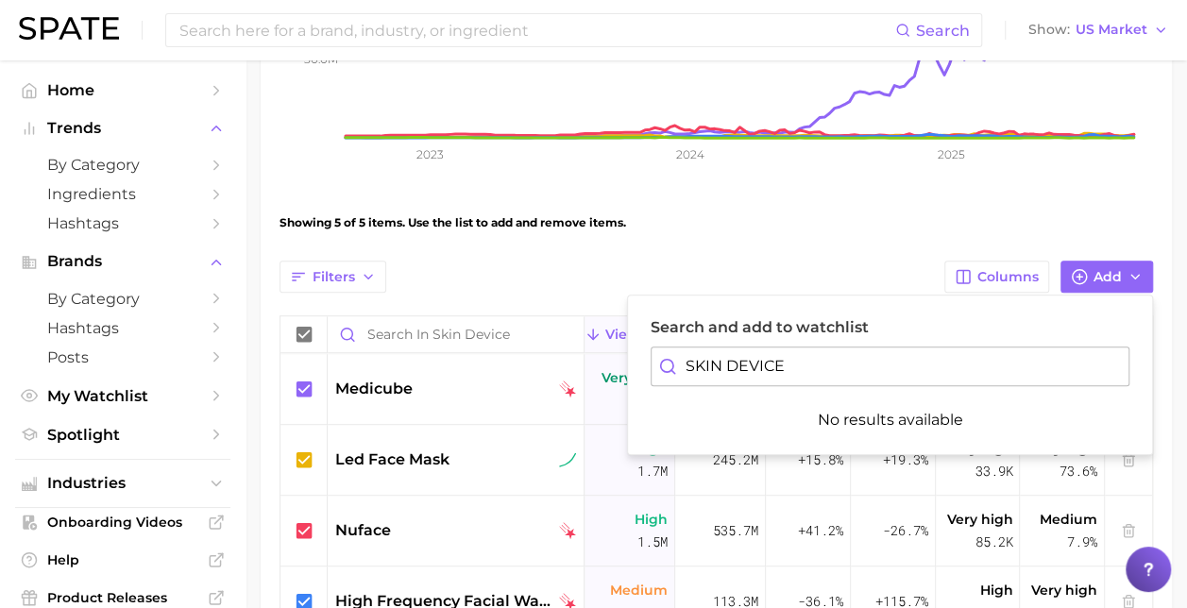
drag, startPoint x: 813, startPoint y: 377, endPoint x: 650, endPoint y: 369, distance: 163.6
click at [651, 369] on input "SKIN DEVICE" at bounding box center [890, 367] width 479 height 40
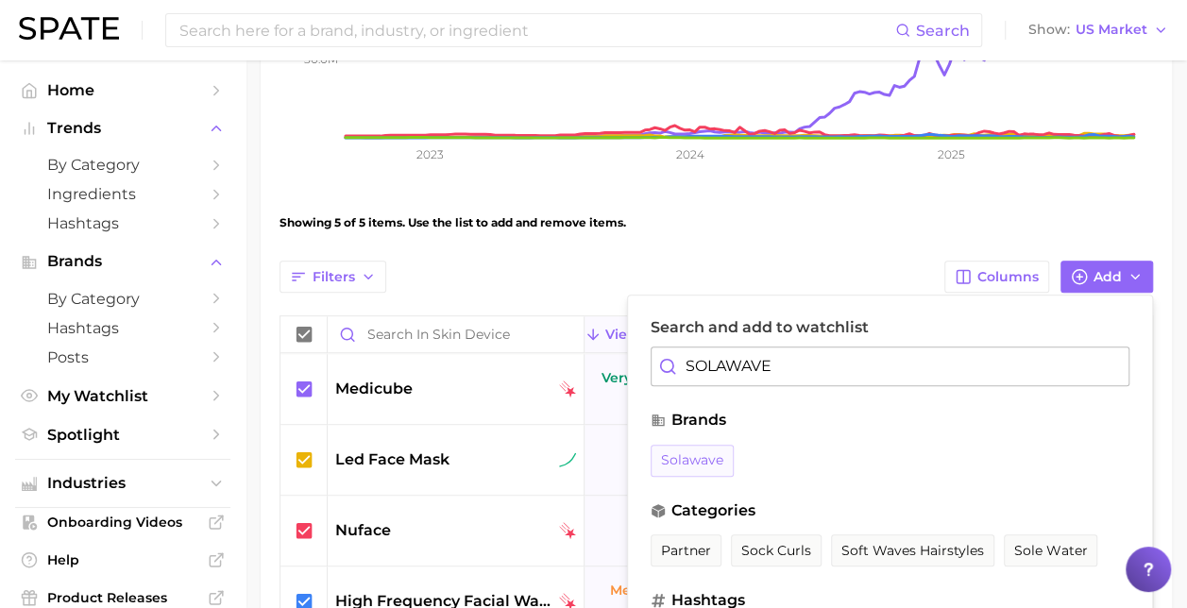
type input "SOLAWAVE"
click at [719, 459] on span "solawave" at bounding box center [692, 460] width 62 height 16
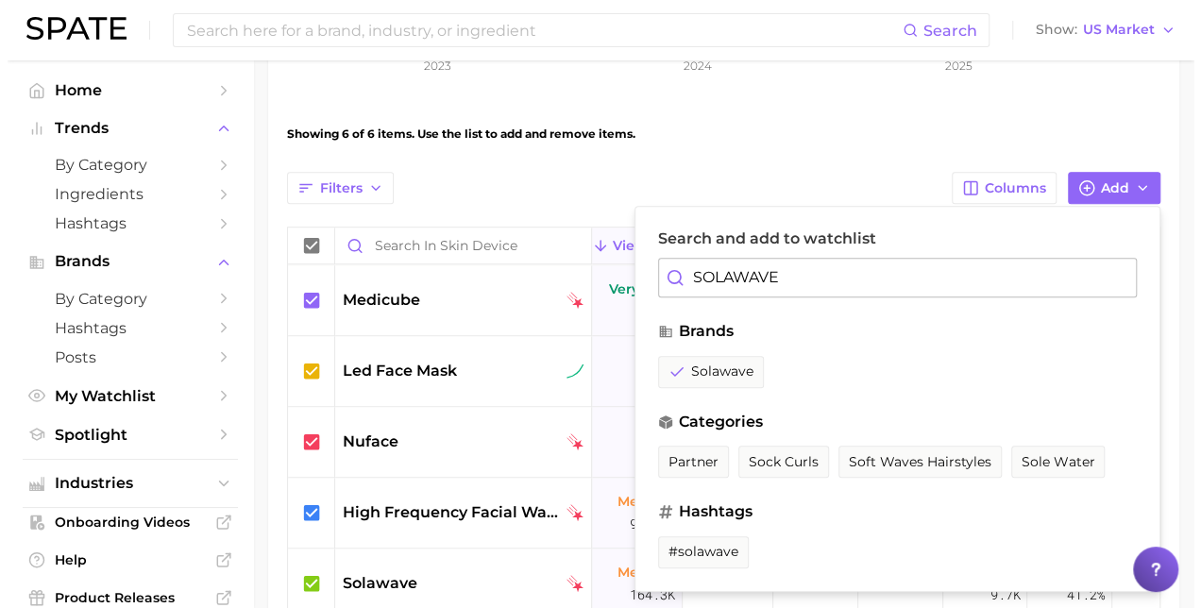
scroll to position [667, 0]
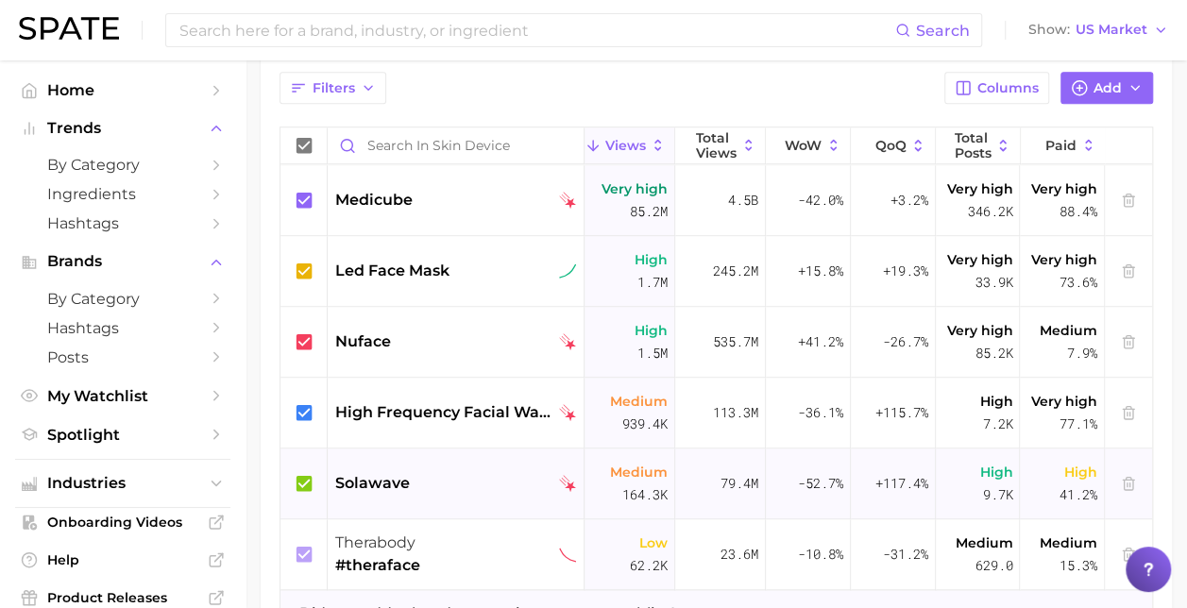
click at [483, 474] on div "solawave" at bounding box center [455, 483] width 241 height 23
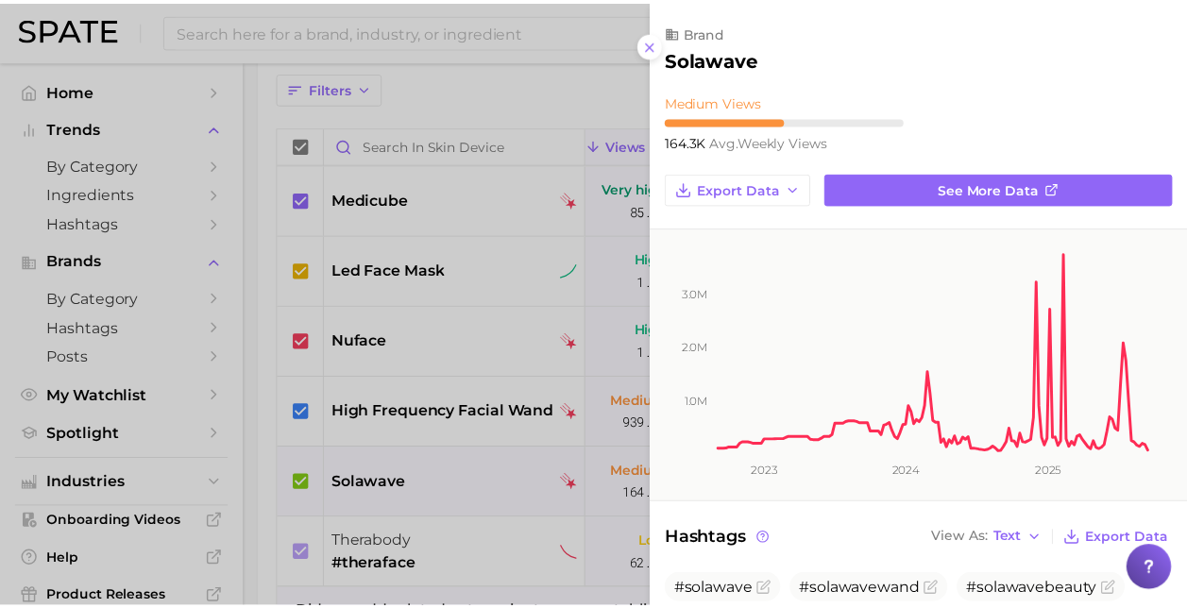
scroll to position [0, 0]
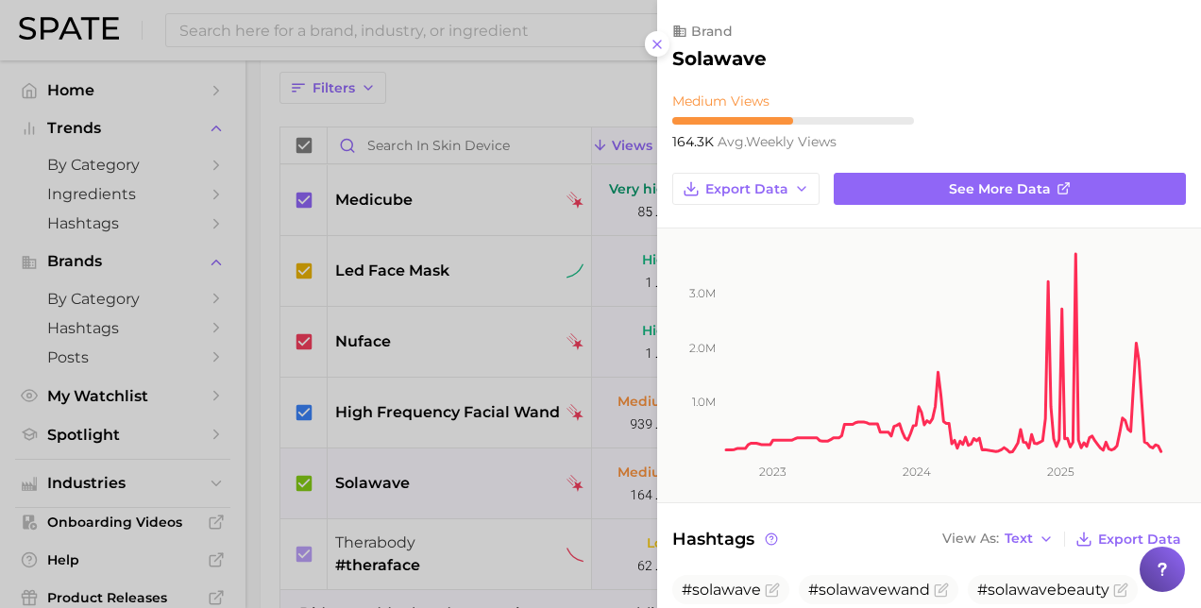
click at [581, 97] on div at bounding box center [600, 304] width 1201 height 608
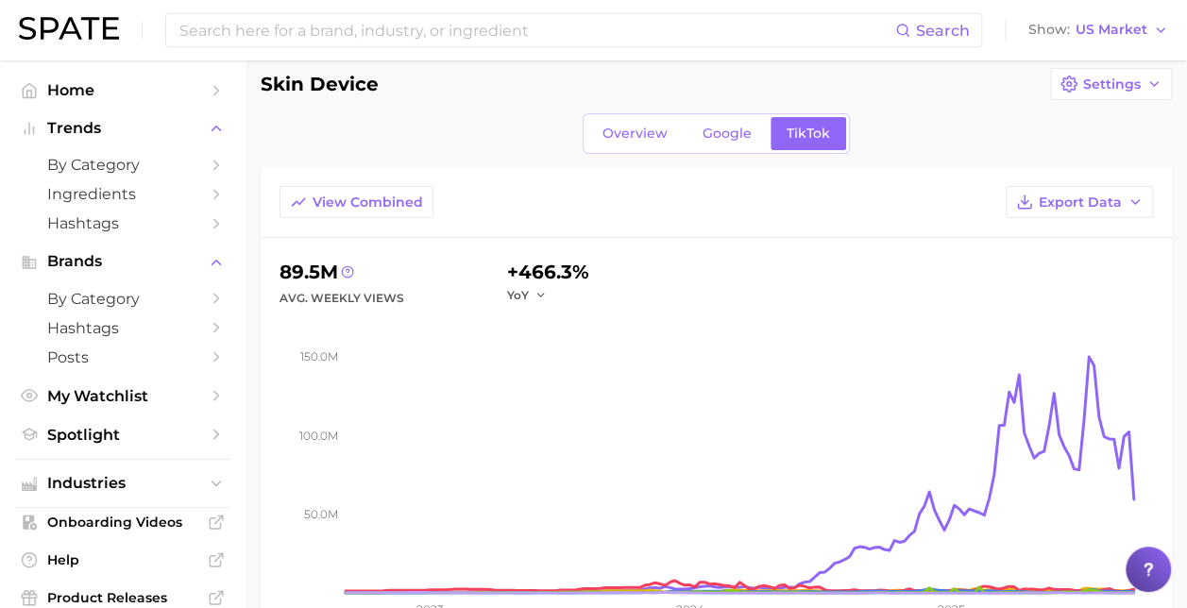
scroll to position [6, 0]
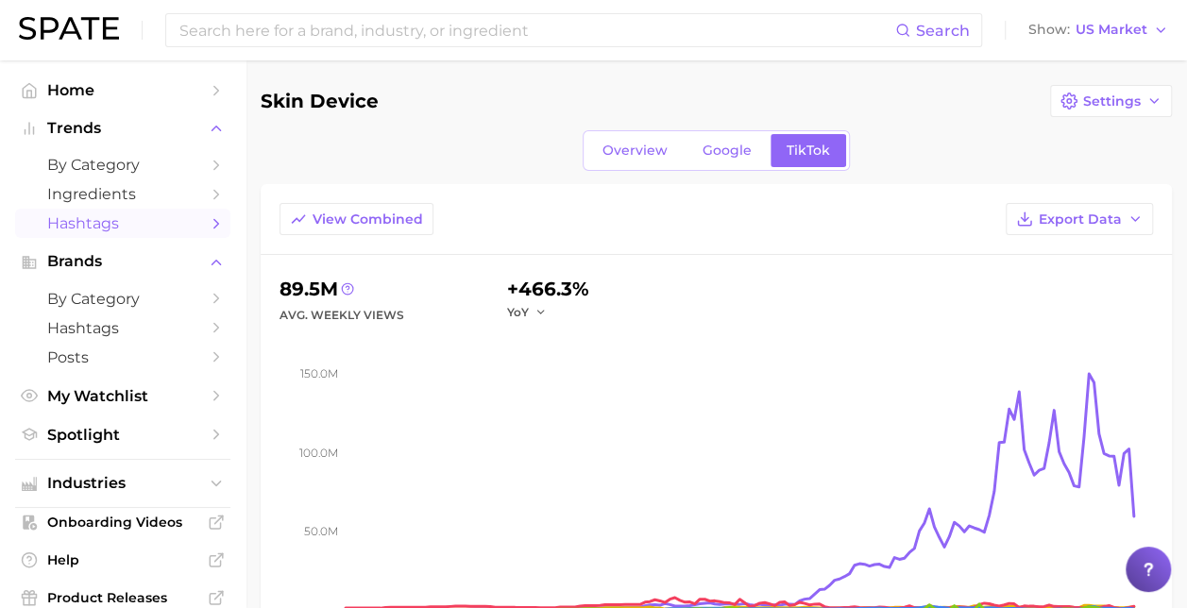
click at [82, 231] on span "Hashtags" at bounding box center [122, 223] width 151 height 18
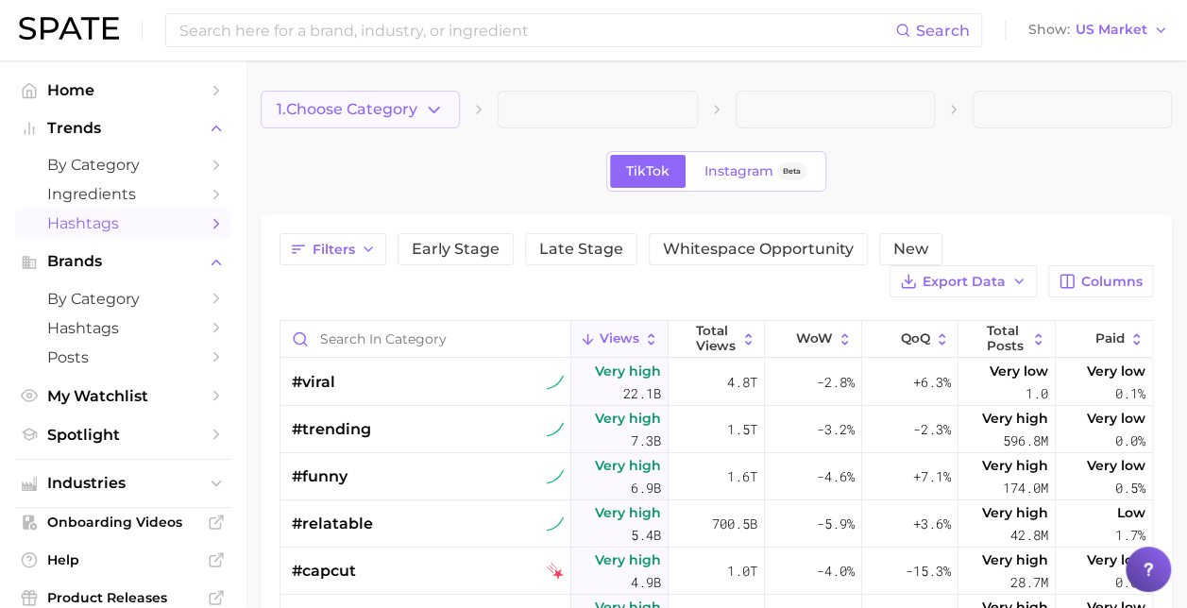
click at [431, 107] on icon "button" at bounding box center [434, 110] width 20 height 20
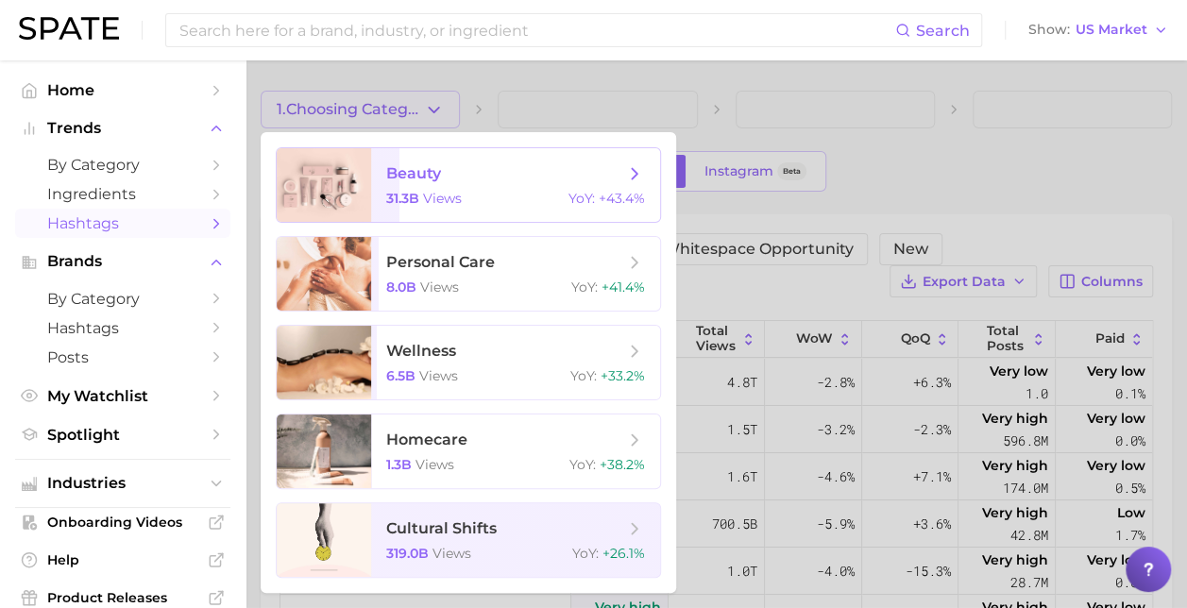
click at [635, 176] on polyline at bounding box center [635, 173] width 5 height 10
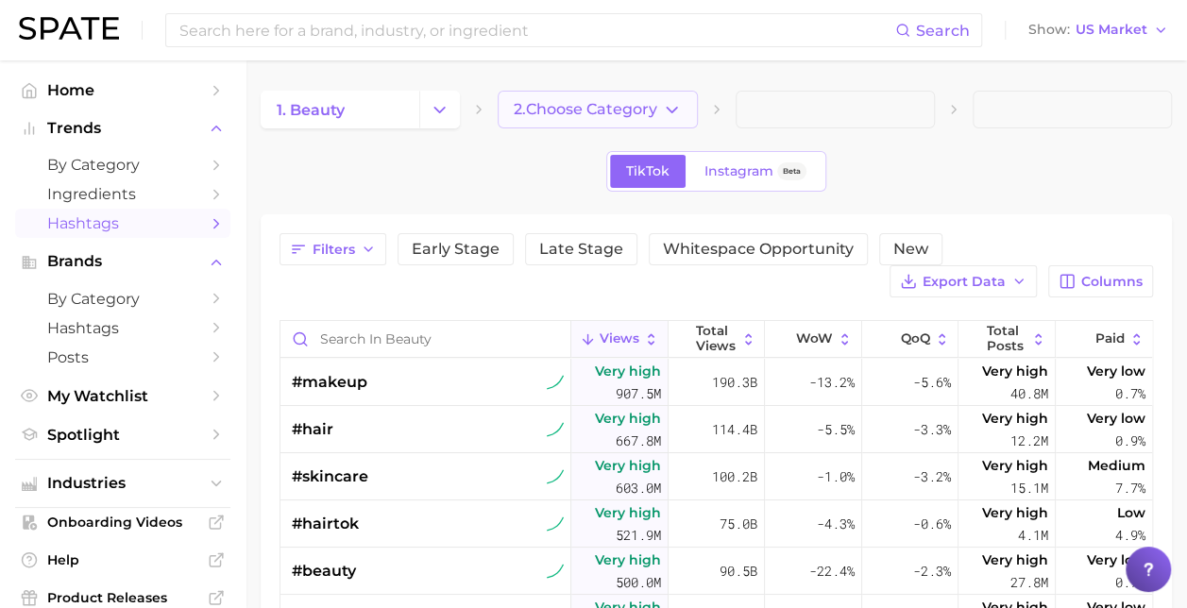
click at [670, 110] on polyline "button" at bounding box center [672, 109] width 10 height 5
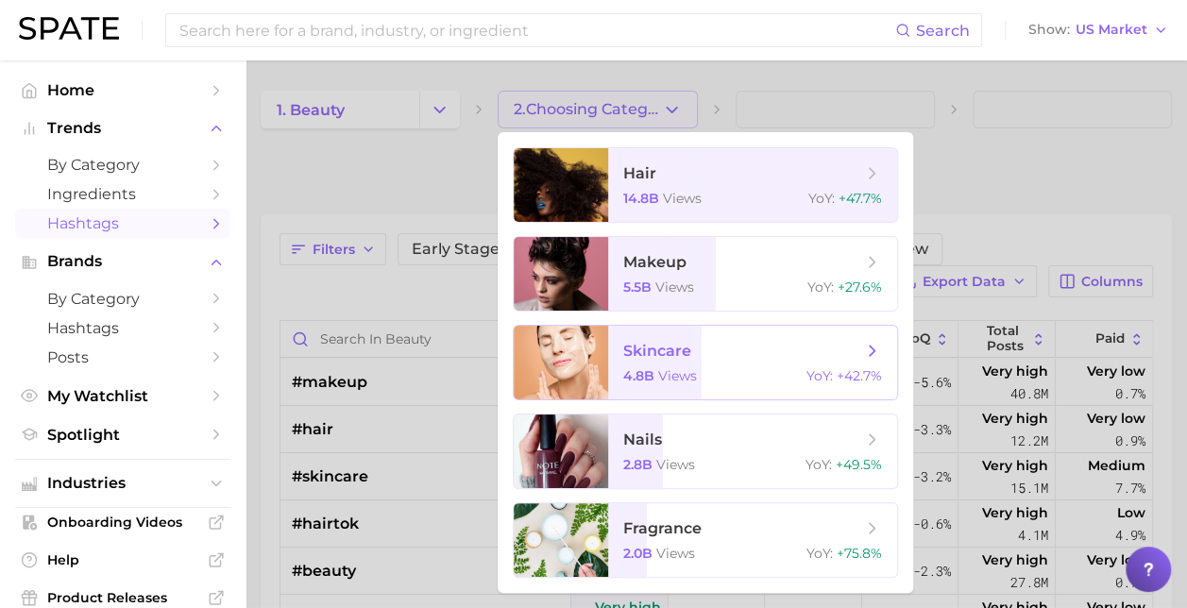
click at [736, 362] on span "skincare 4.8b views YoY : +42.7%" at bounding box center [752, 363] width 289 height 74
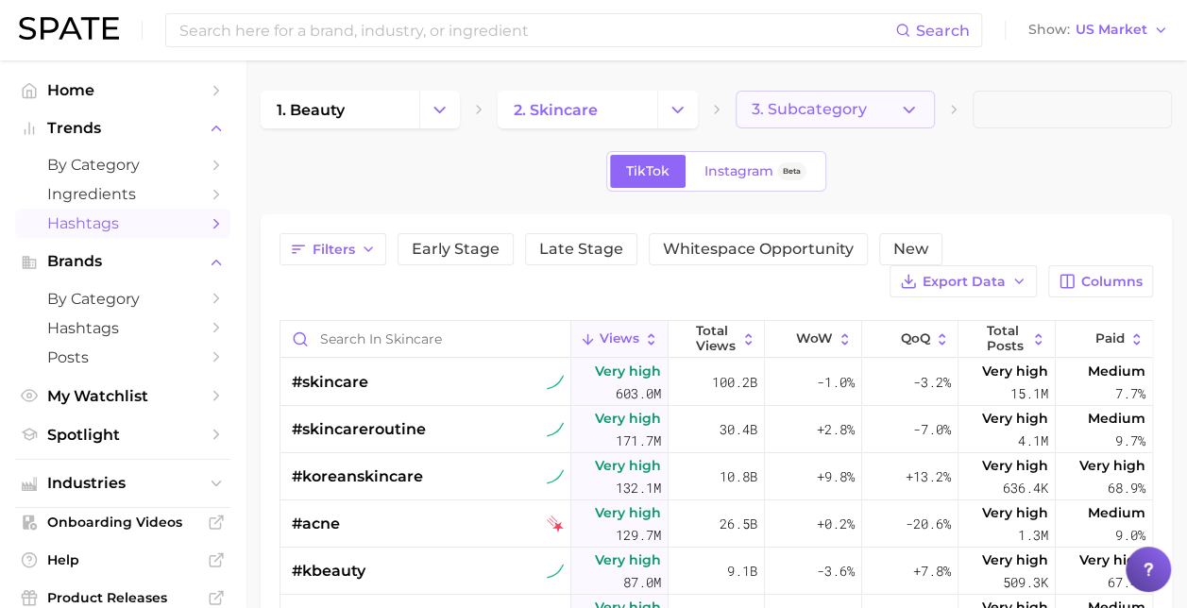
click at [891, 109] on button "3. Subcategory" at bounding box center [835, 110] width 199 height 38
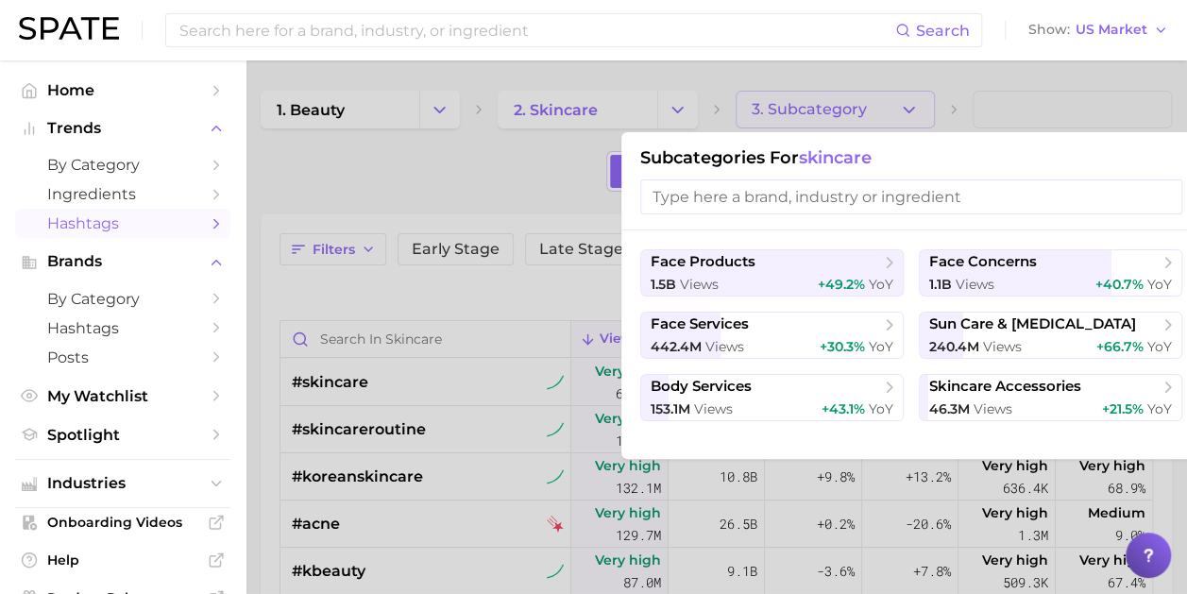
scroll to position [94, 0]
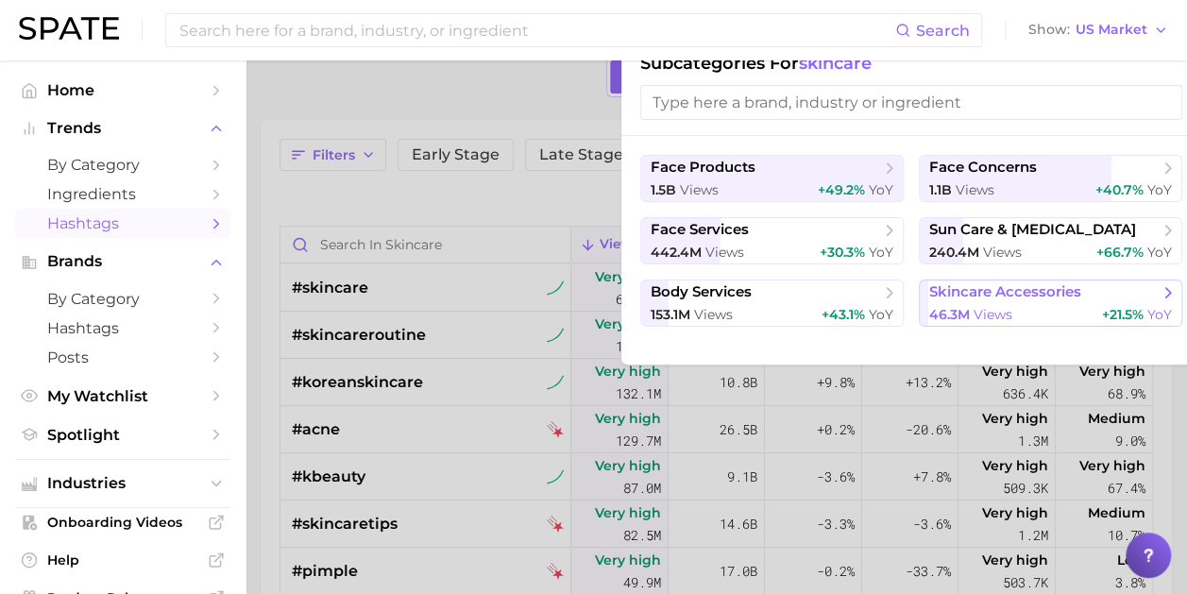
click at [976, 313] on span "views" at bounding box center [993, 314] width 39 height 17
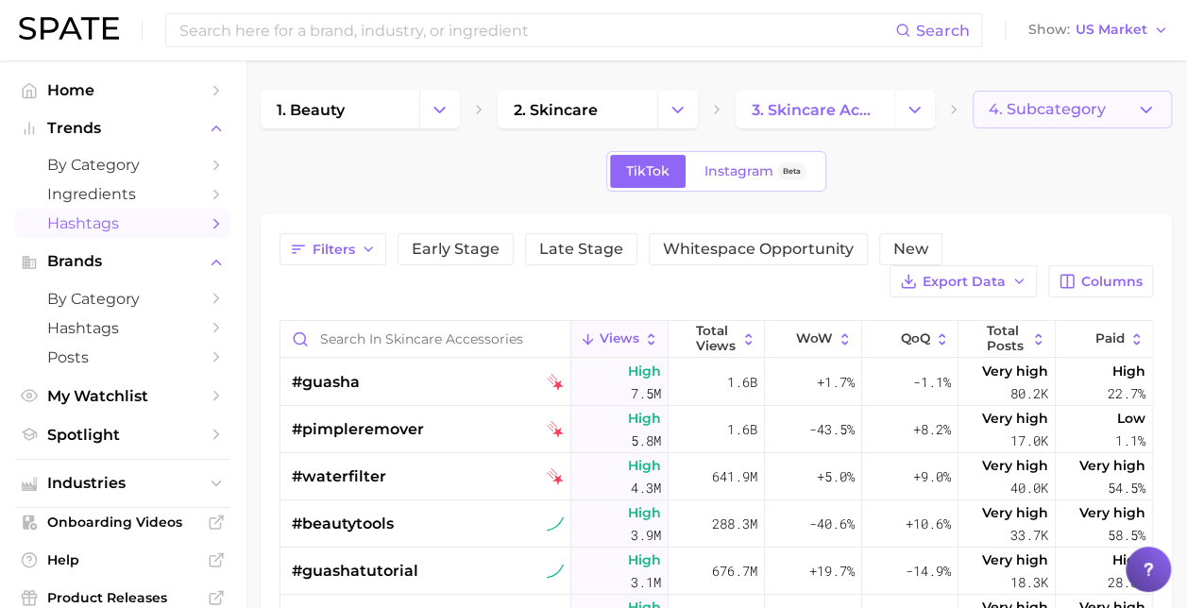
click at [1045, 117] on span "4. Subcategory" at bounding box center [1047, 109] width 117 height 17
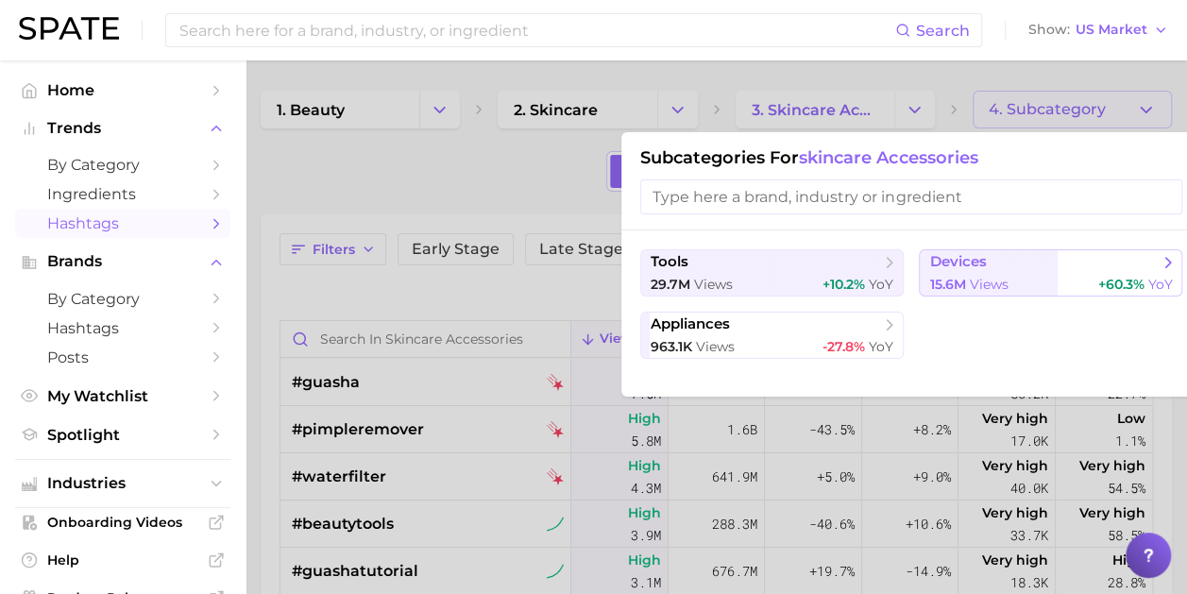
click at [984, 262] on span "devices" at bounding box center [957, 262] width 57 height 18
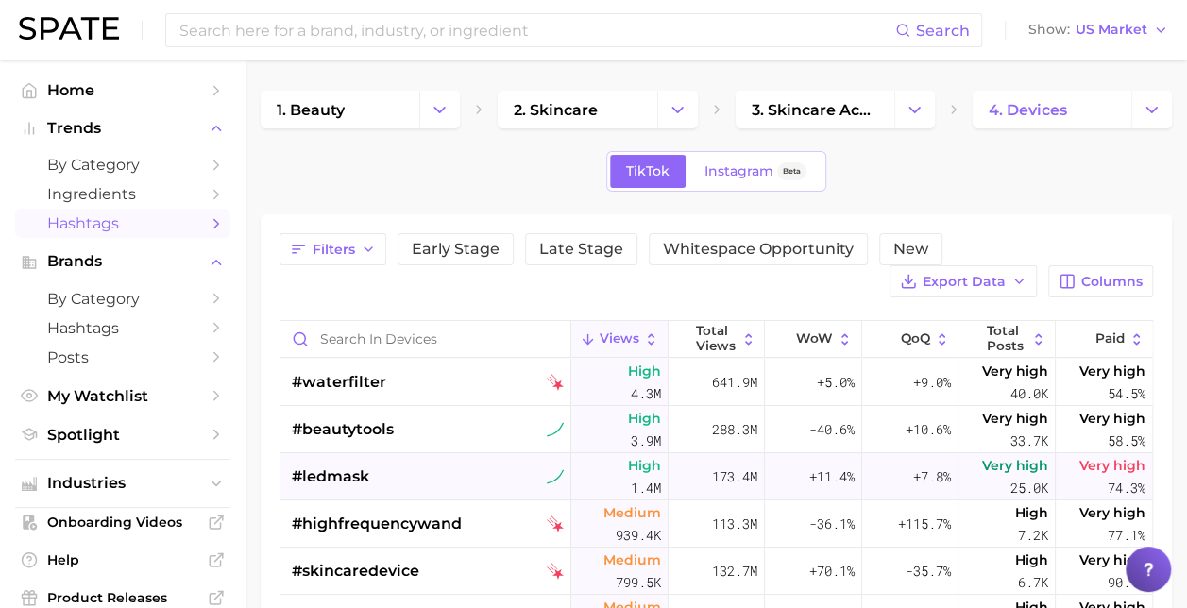
click at [382, 473] on div "#ledmask" at bounding box center [428, 476] width 272 height 47
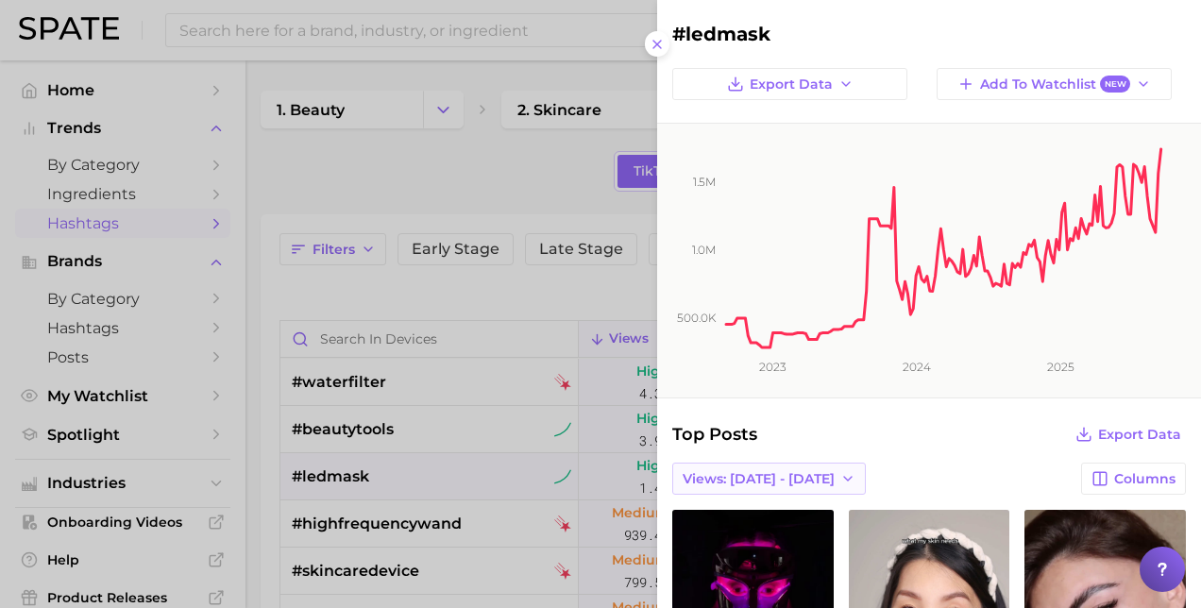
click at [784, 475] on span "Views: [DATE] - [DATE]" at bounding box center [759, 479] width 152 height 16
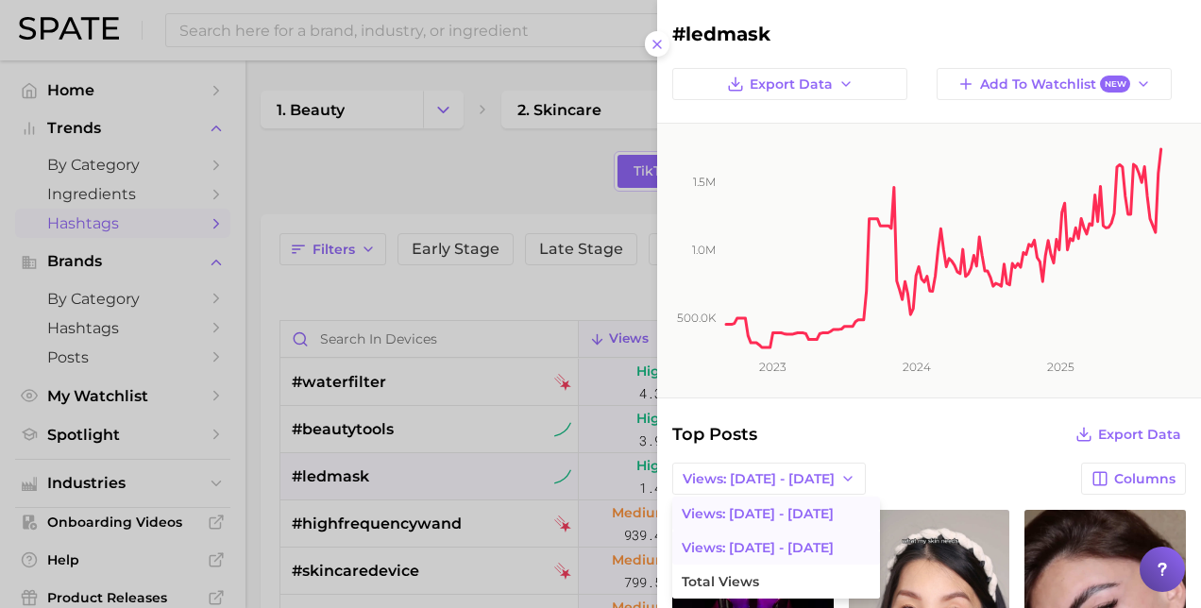
click at [761, 541] on span "Views: [DATE] - [DATE]" at bounding box center [758, 548] width 152 height 16
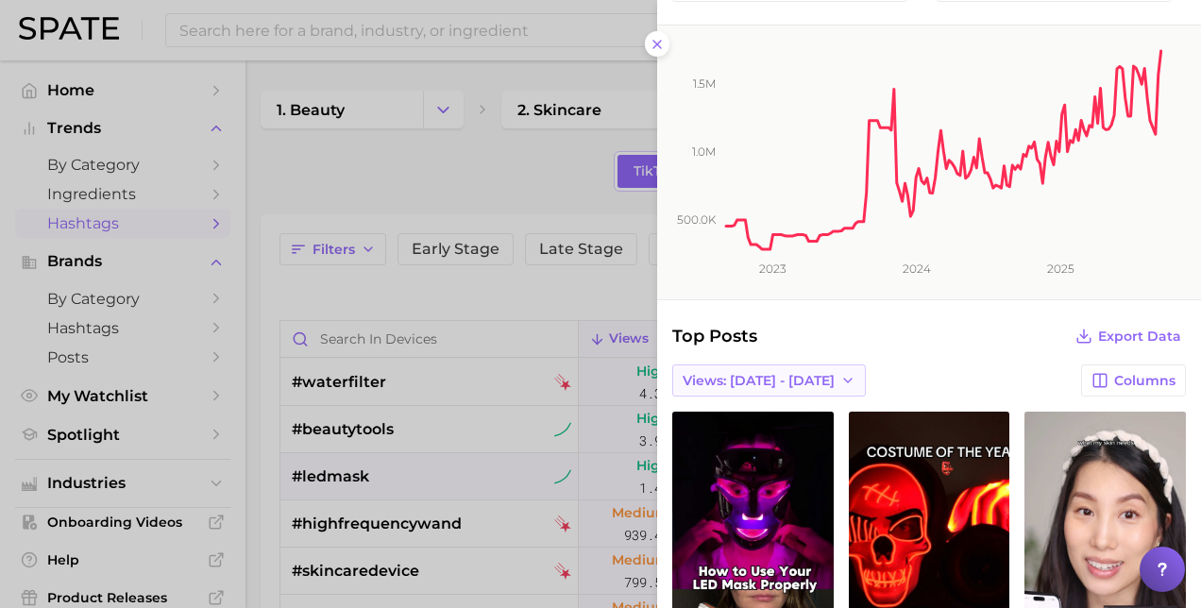
scroll to position [189, 0]
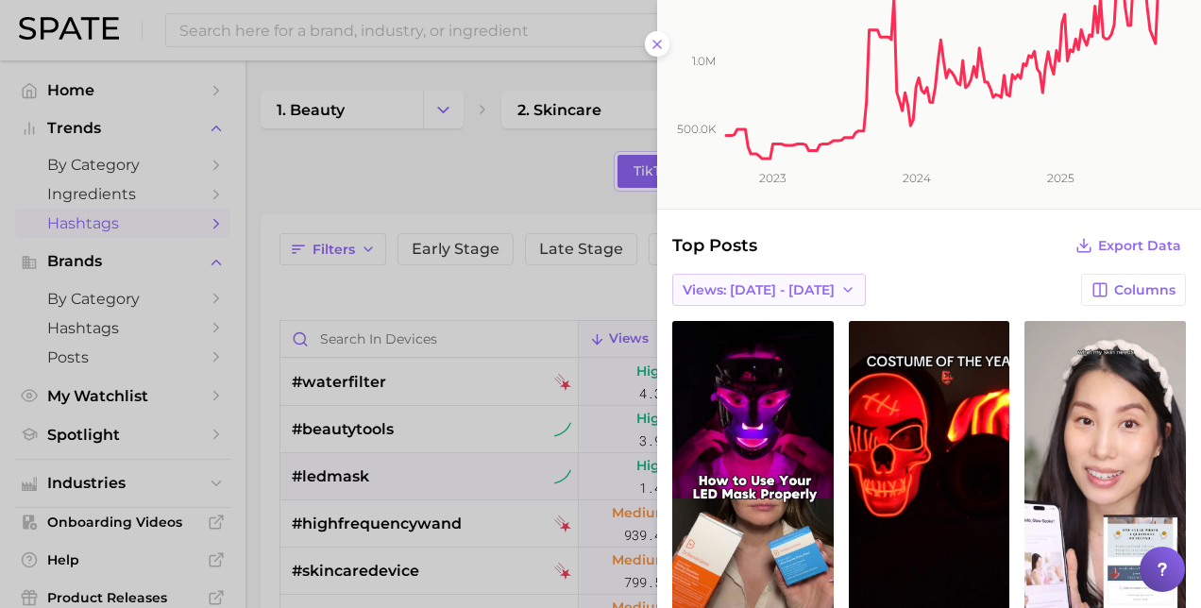
click at [808, 291] on span "Views: [DATE] - [DATE]" at bounding box center [759, 290] width 152 height 16
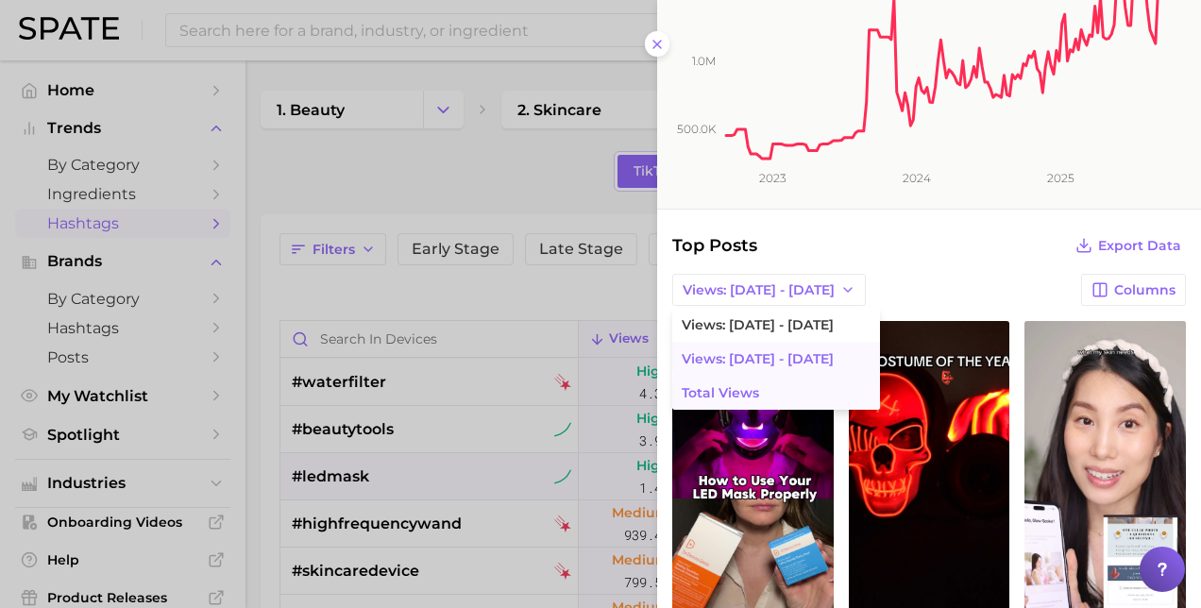
click at [744, 398] on span "Total Views" at bounding box center [720, 393] width 77 height 16
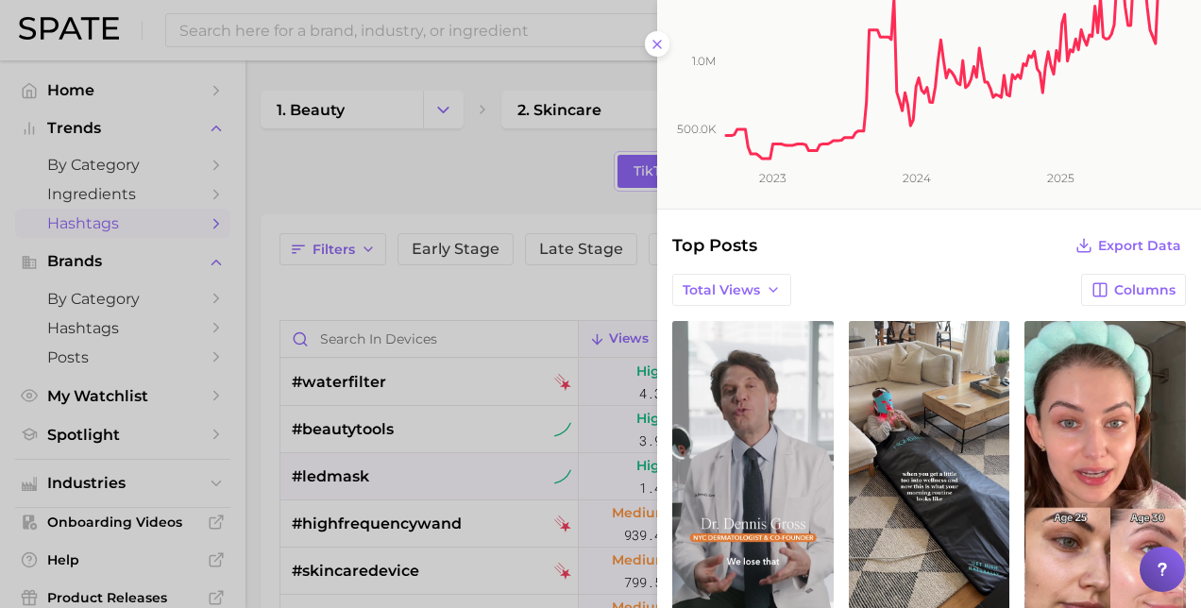
scroll to position [0, 0]
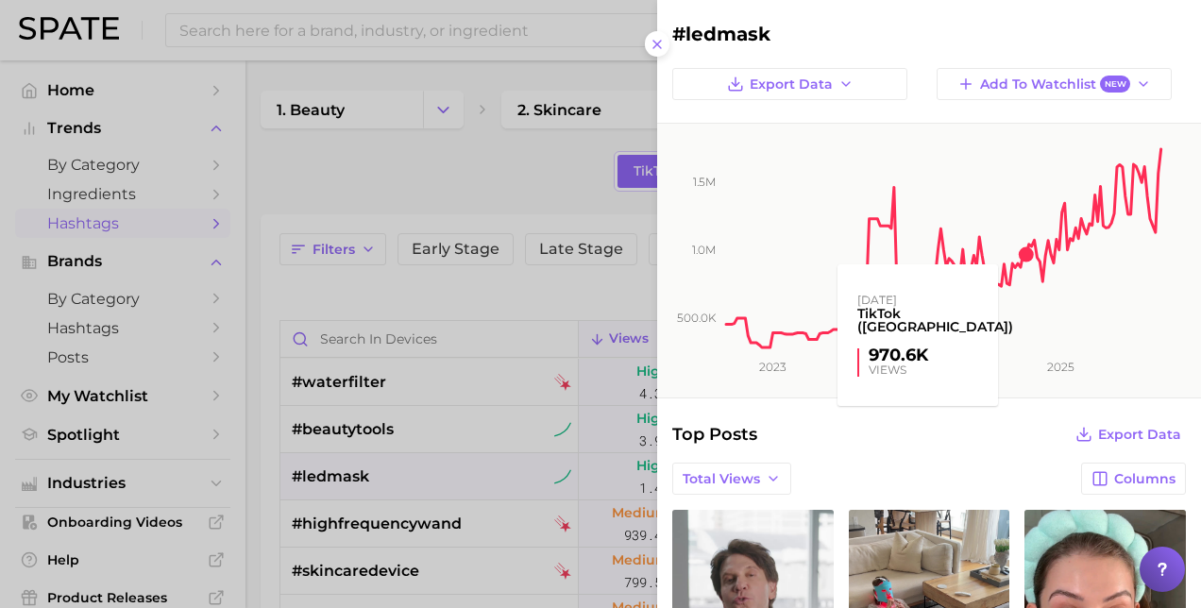
click at [1024, 257] on rect at bounding box center [943, 237] width 441 height 227
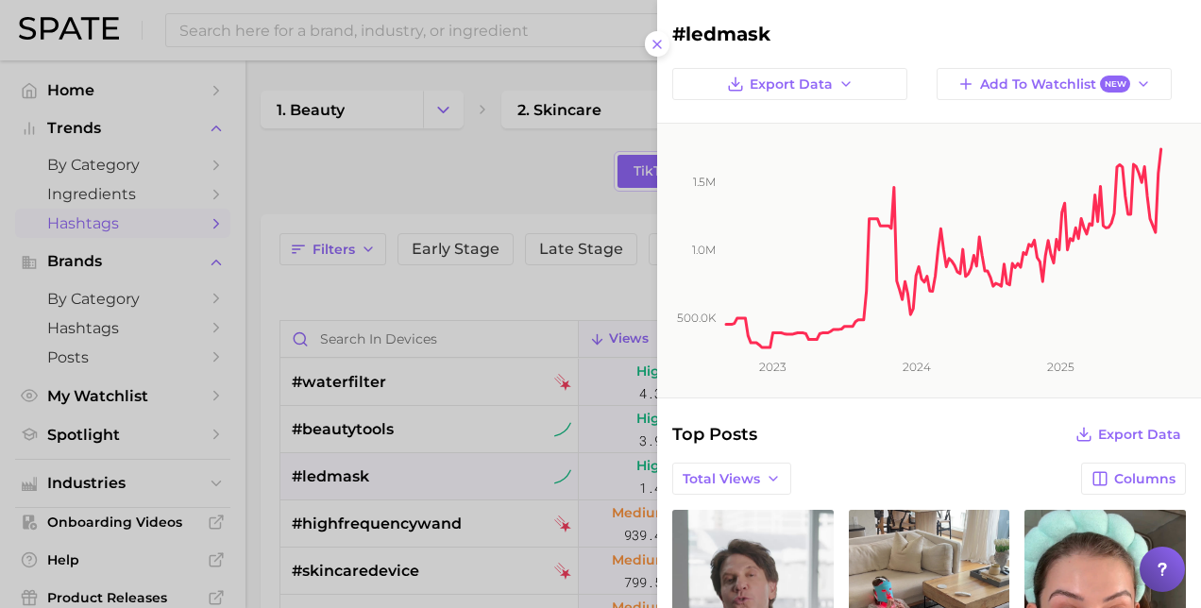
click at [274, 32] on div at bounding box center [600, 304] width 1201 height 608
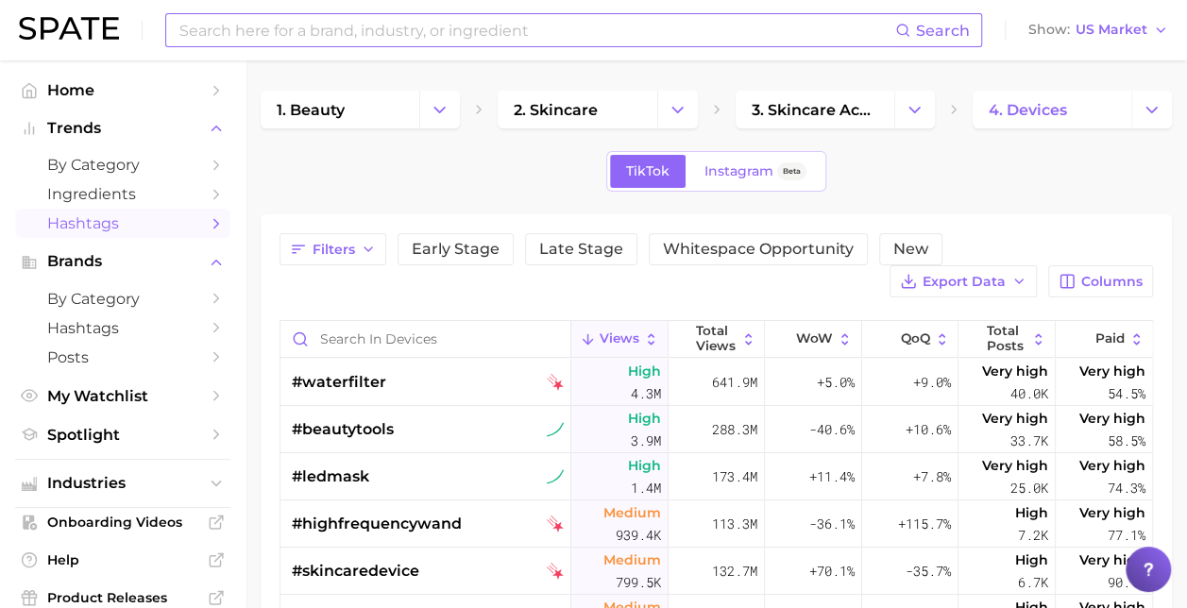
click at [329, 40] on input at bounding box center [537, 30] width 718 height 32
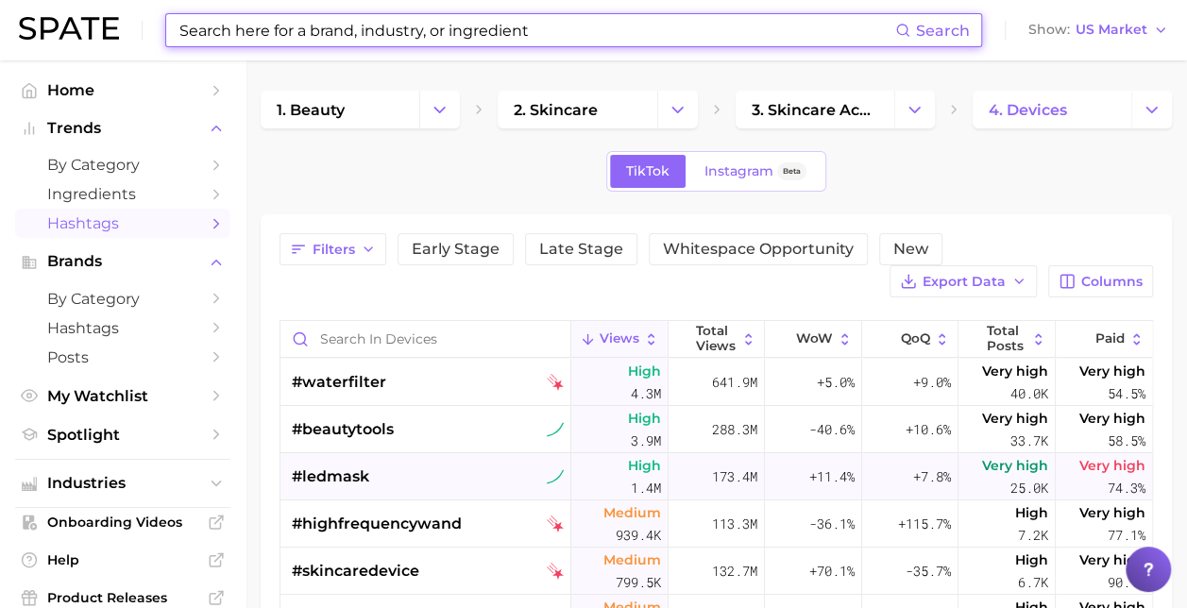
click at [336, 476] on span "#ledmask" at bounding box center [330, 477] width 77 height 23
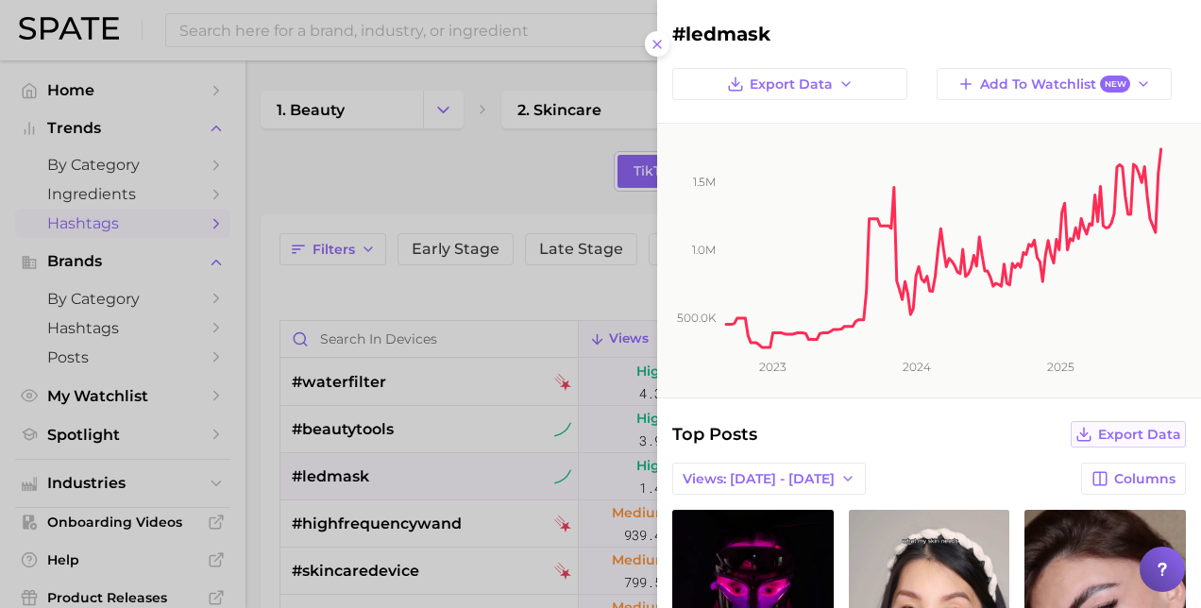
click at [1092, 422] on button "Export Data" at bounding box center [1128, 434] width 115 height 26
click at [544, 30] on div at bounding box center [600, 304] width 1201 height 608
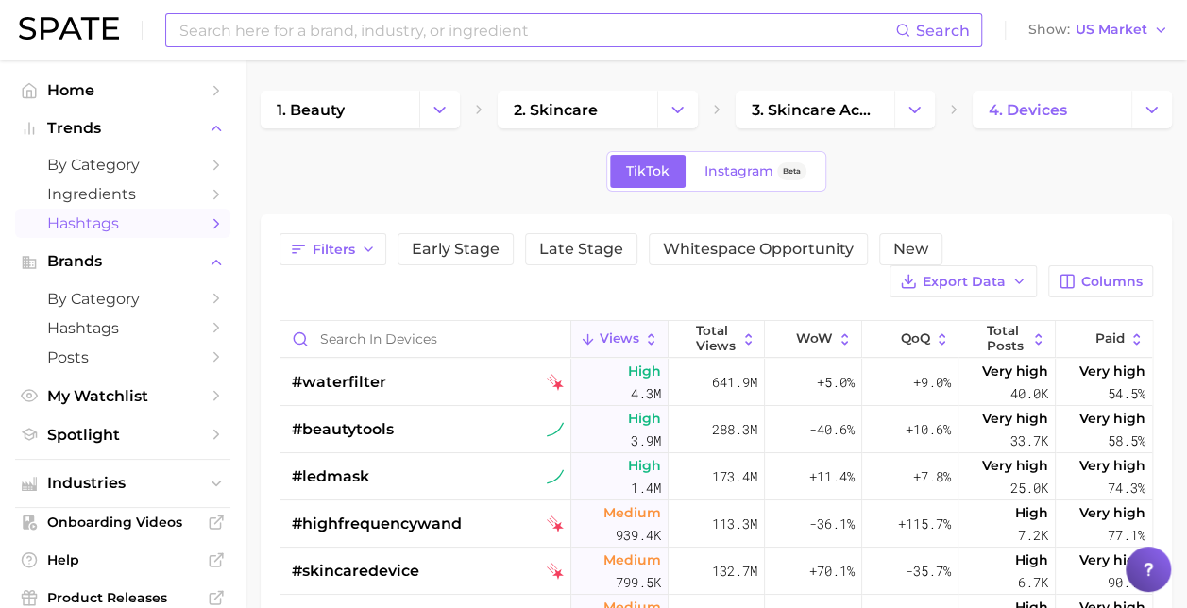
click at [426, 38] on input at bounding box center [537, 30] width 718 height 32
type input "#LEDMASK"
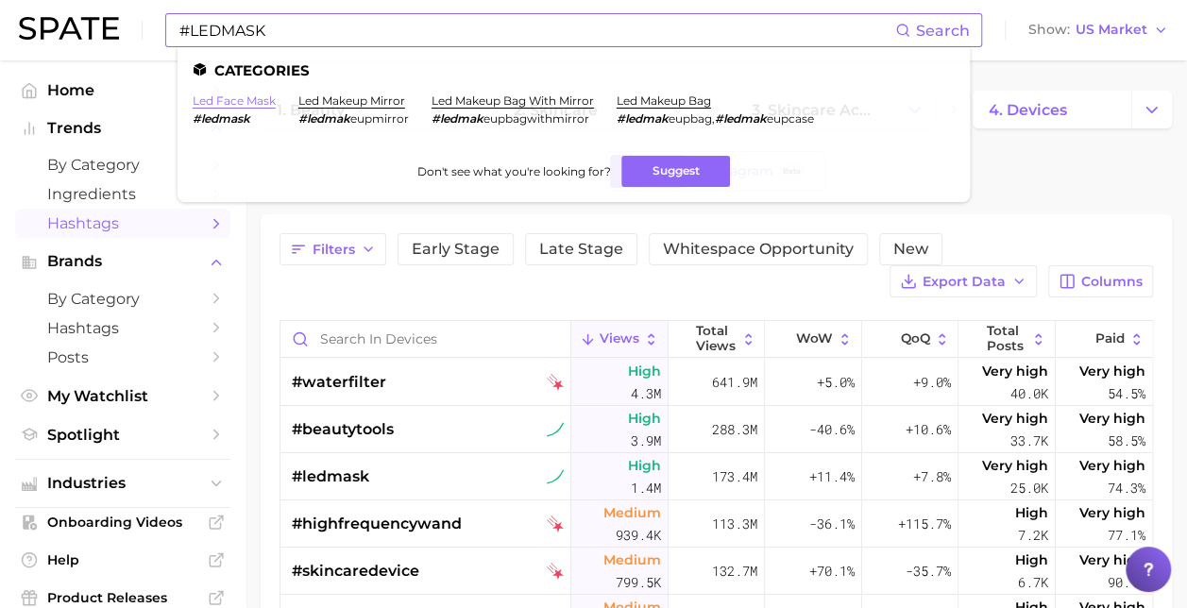
click at [229, 101] on link "led face mask" at bounding box center [234, 101] width 83 height 14
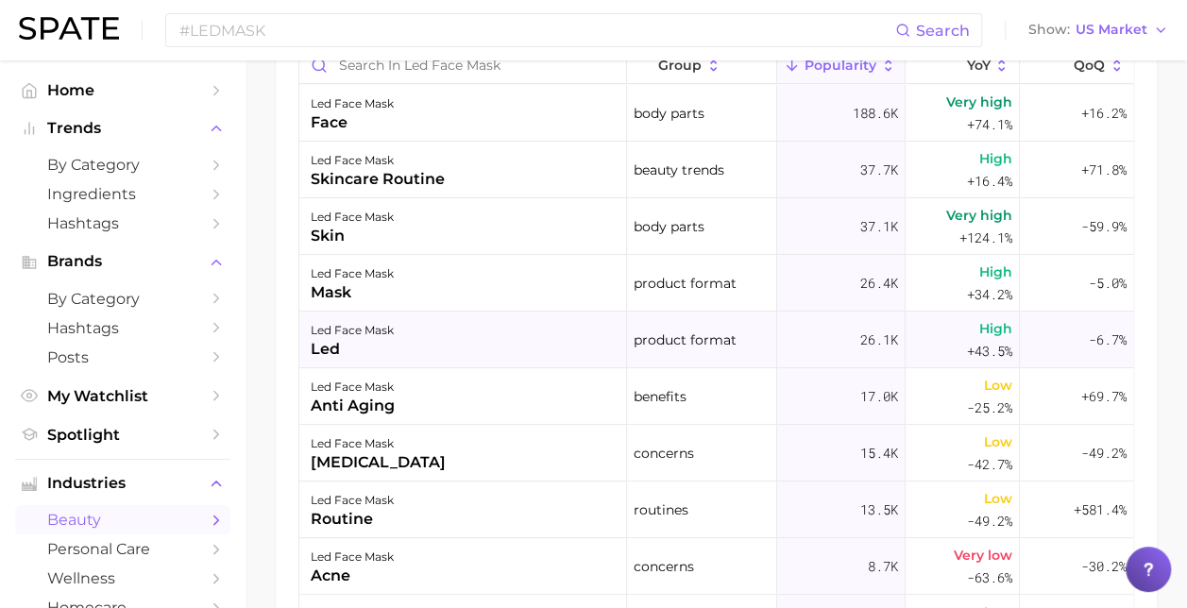
click at [361, 355] on div "led" at bounding box center [352, 349] width 83 height 23
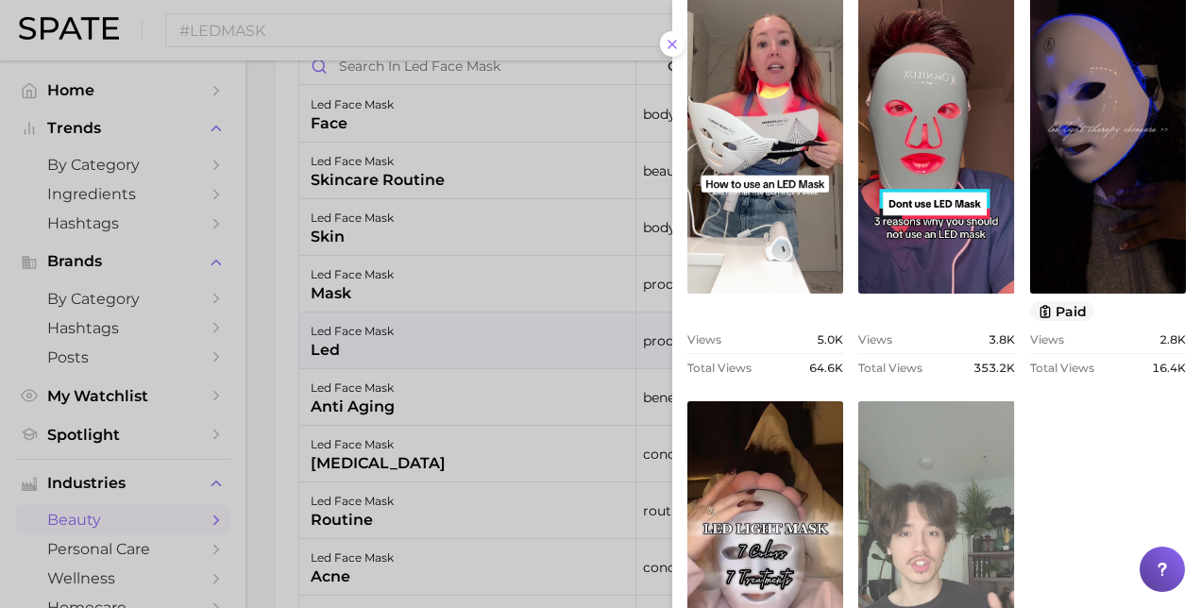
scroll to position [567, 0]
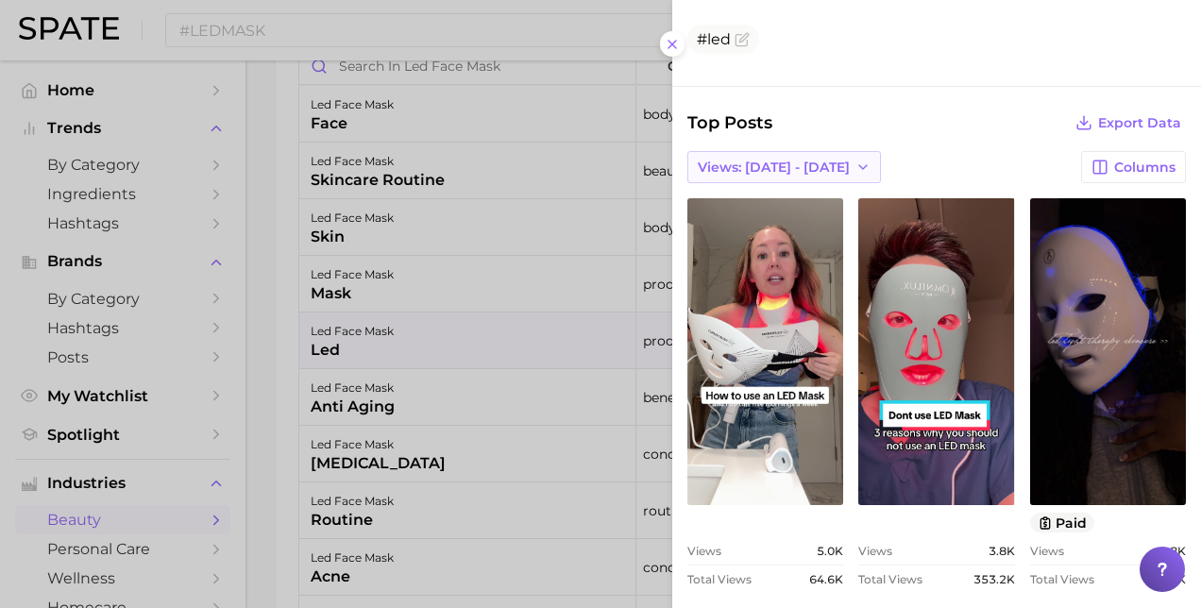
click at [768, 161] on span "Views: [DATE] - [DATE]" at bounding box center [774, 168] width 152 height 16
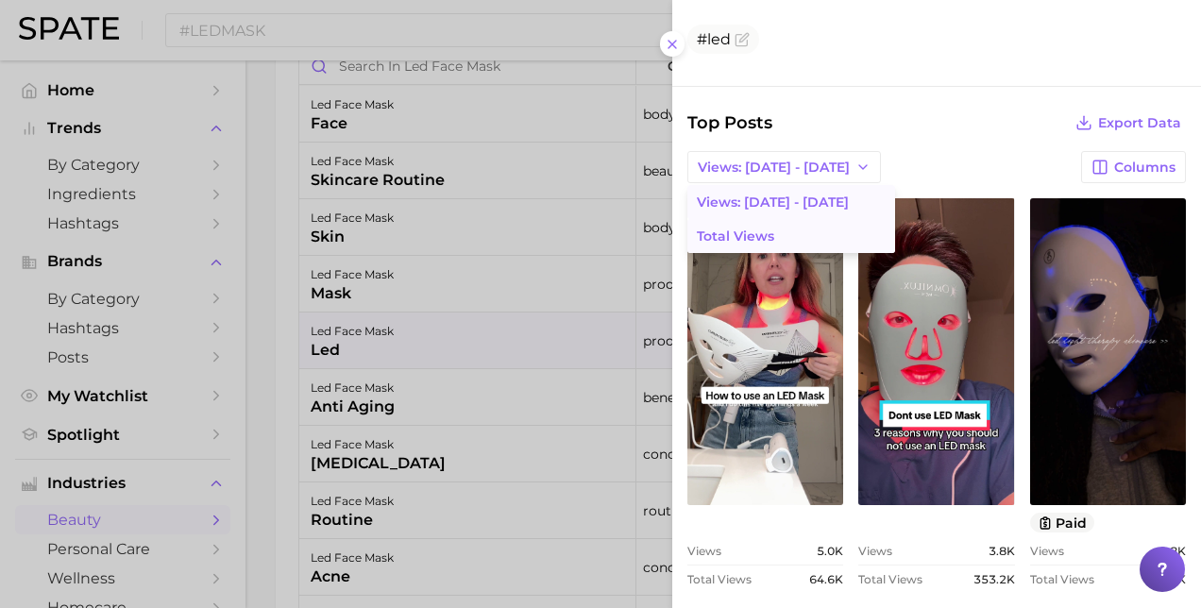
click at [737, 229] on span "Total Views" at bounding box center [735, 237] width 77 height 16
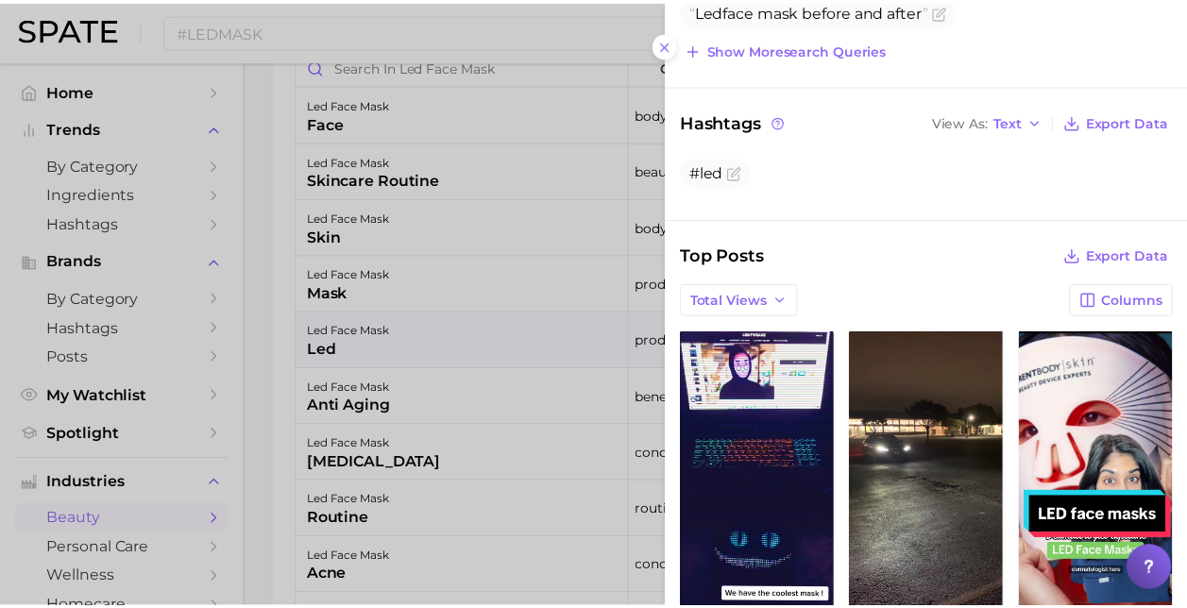
scroll to position [356, 0]
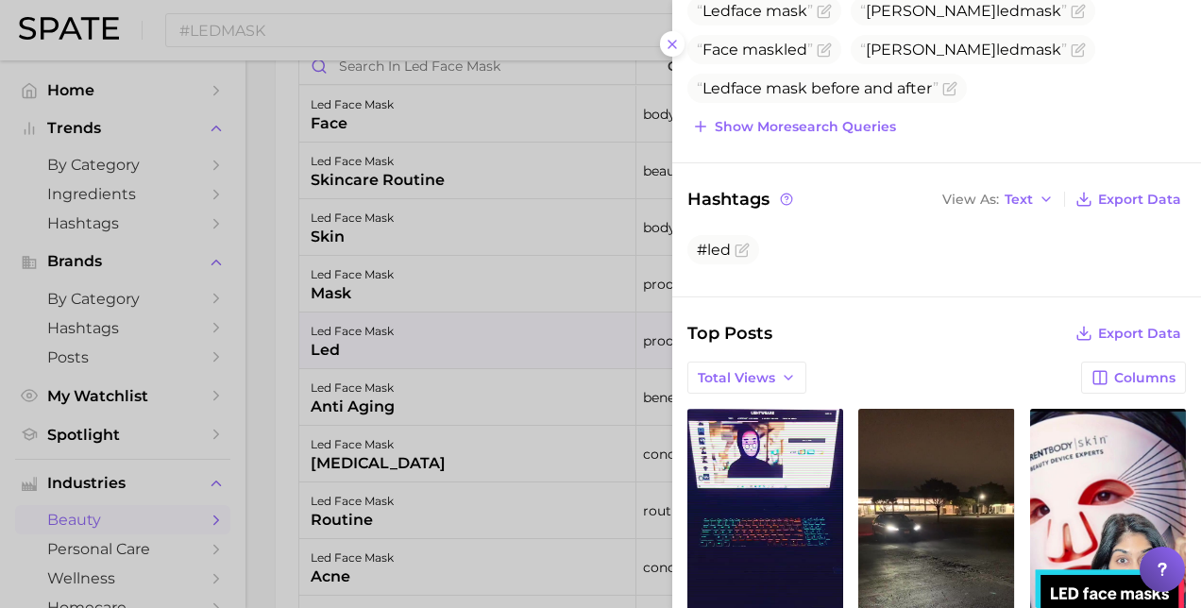
click at [402, 238] on div at bounding box center [600, 304] width 1201 height 608
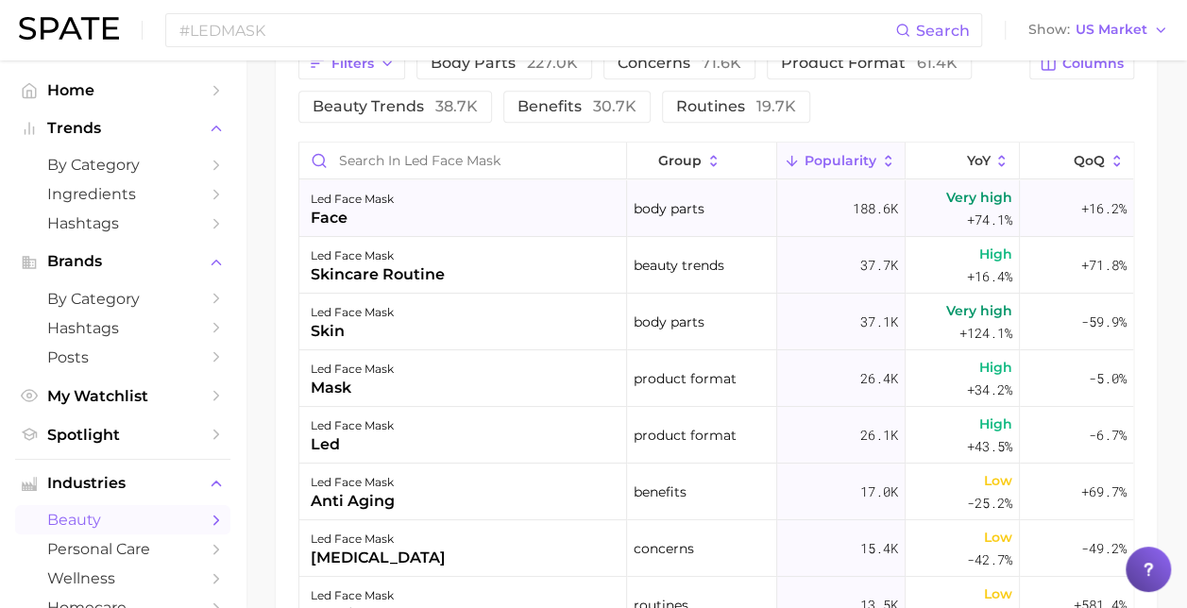
click at [344, 213] on div "face" at bounding box center [352, 218] width 83 height 23
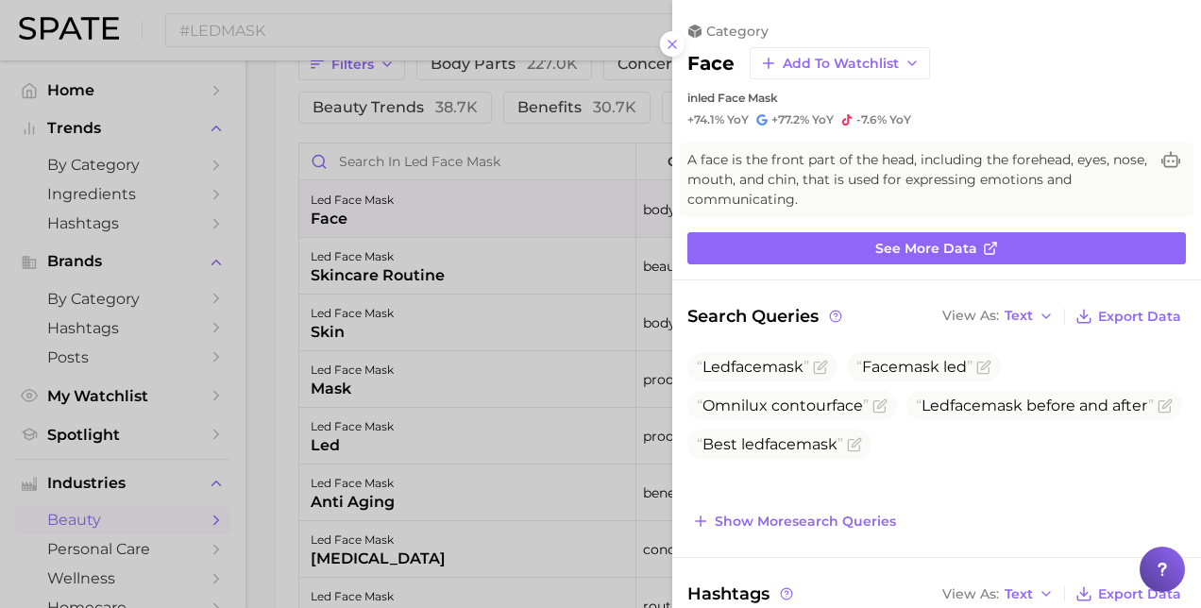
scroll to position [0, 0]
